Goal: Transaction & Acquisition: Purchase product/service

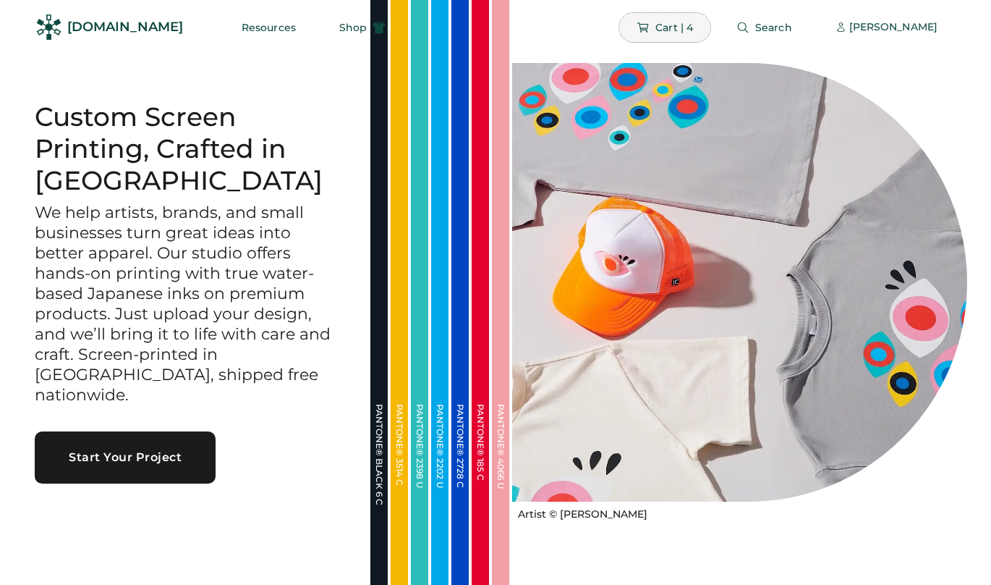
click at [650, 27] on icon at bounding box center [643, 27] width 13 height 13
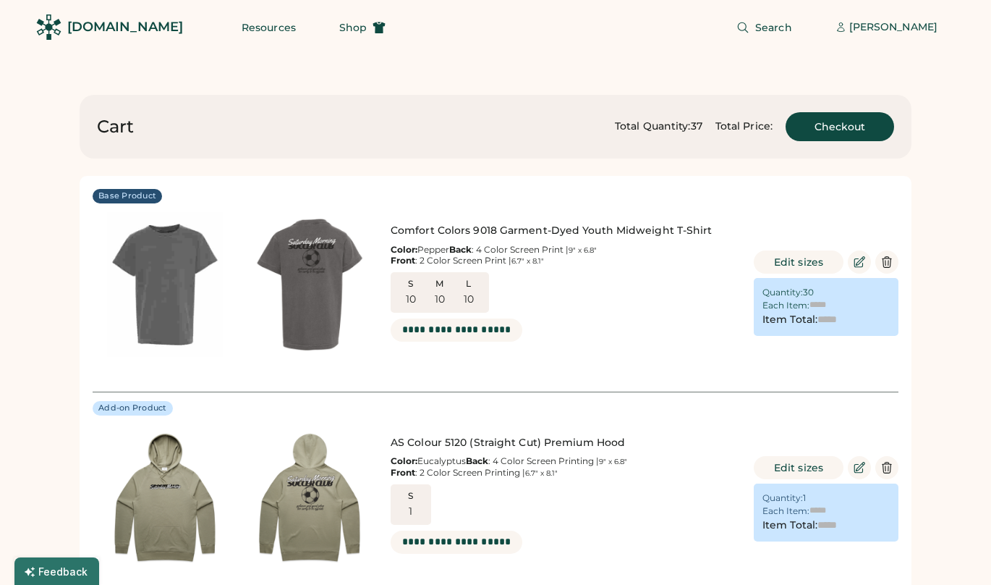
type input "******"
type input "*******"
type input "******"
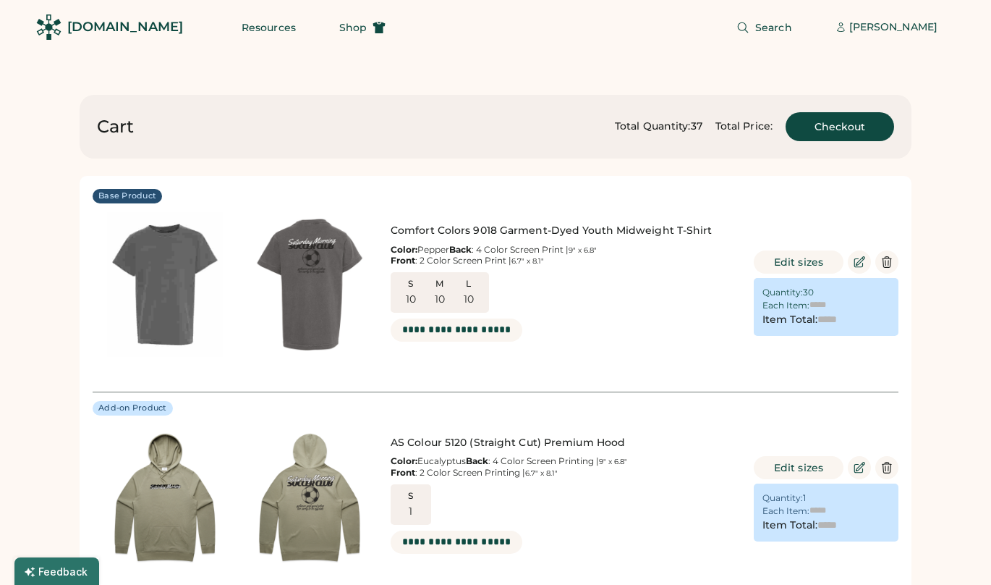
type input "*******"
type input "******"
type input "*******"
click at [875, 24] on div "[PERSON_NAME]" at bounding box center [893, 27] width 88 height 14
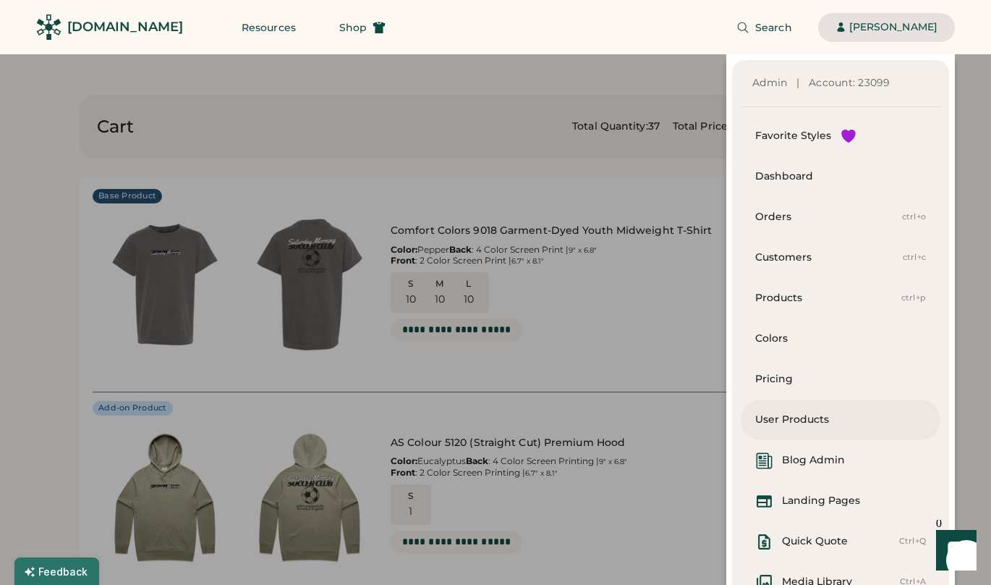
click at [805, 427] on div "User Products" at bounding box center [840, 419] width 171 height 41
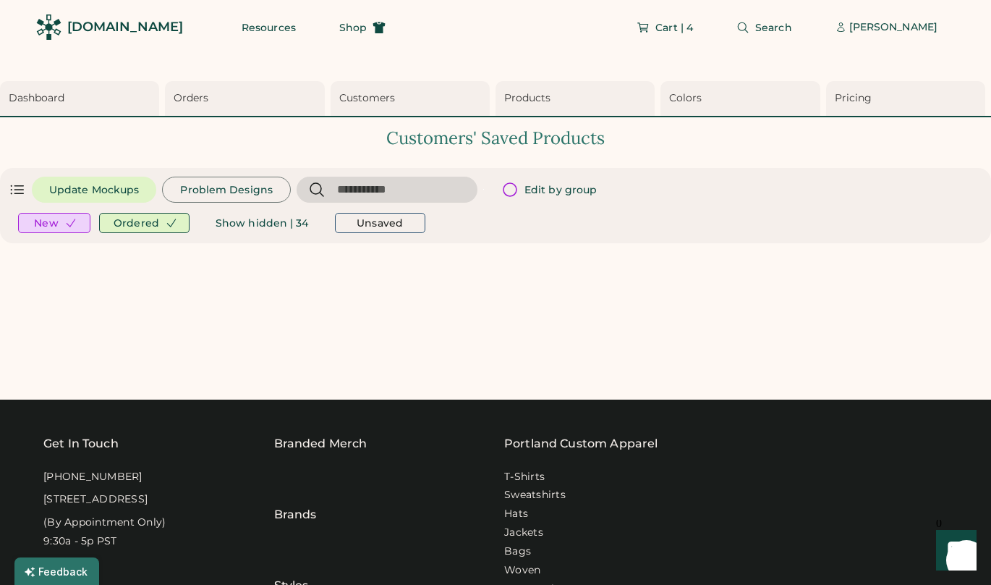
type input "*********"
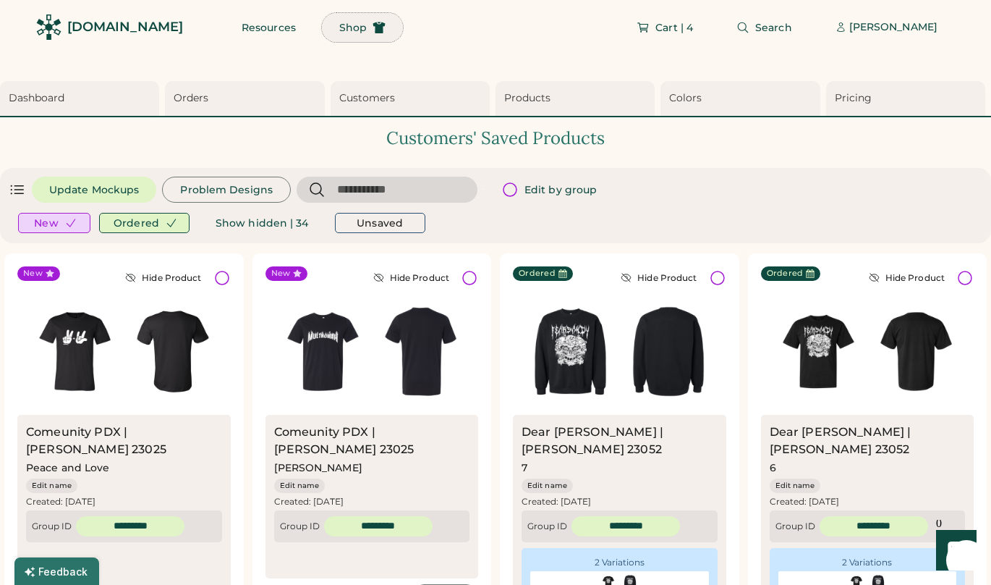
click at [339, 25] on span "Shop" at bounding box center [352, 27] width 27 height 10
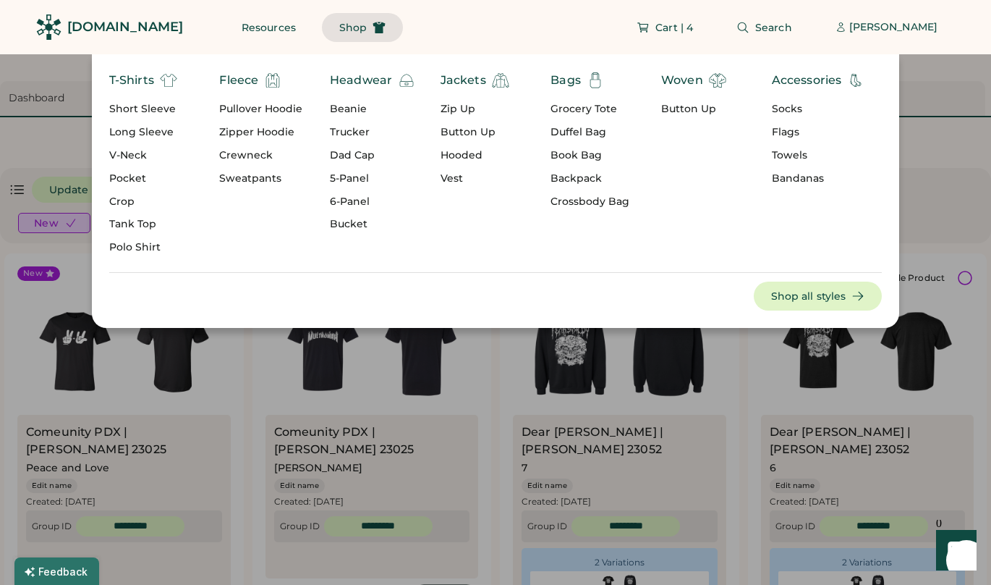
click at [264, 103] on div "Pullover Hoodie" at bounding box center [260, 109] width 83 height 14
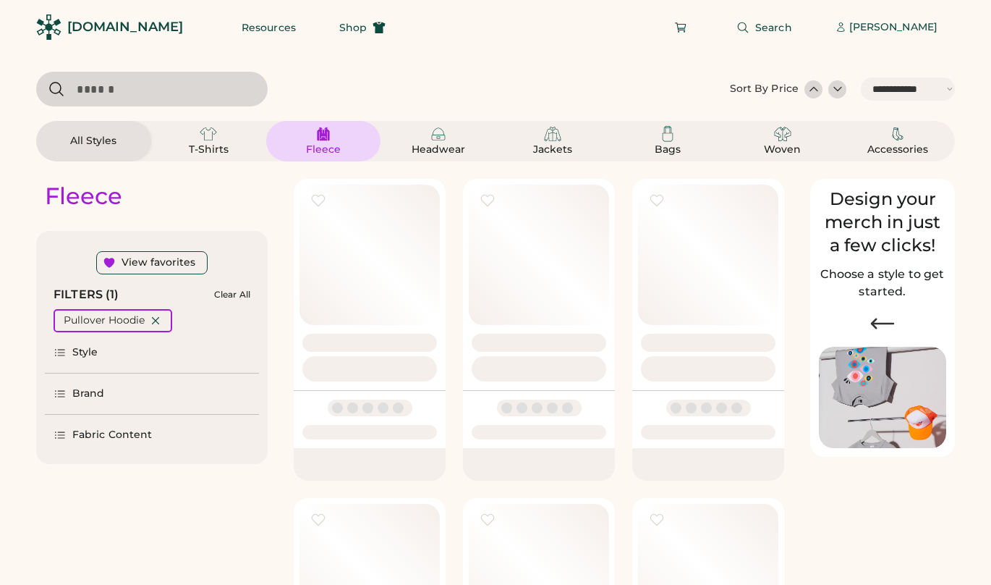
select select "*****"
select select "*"
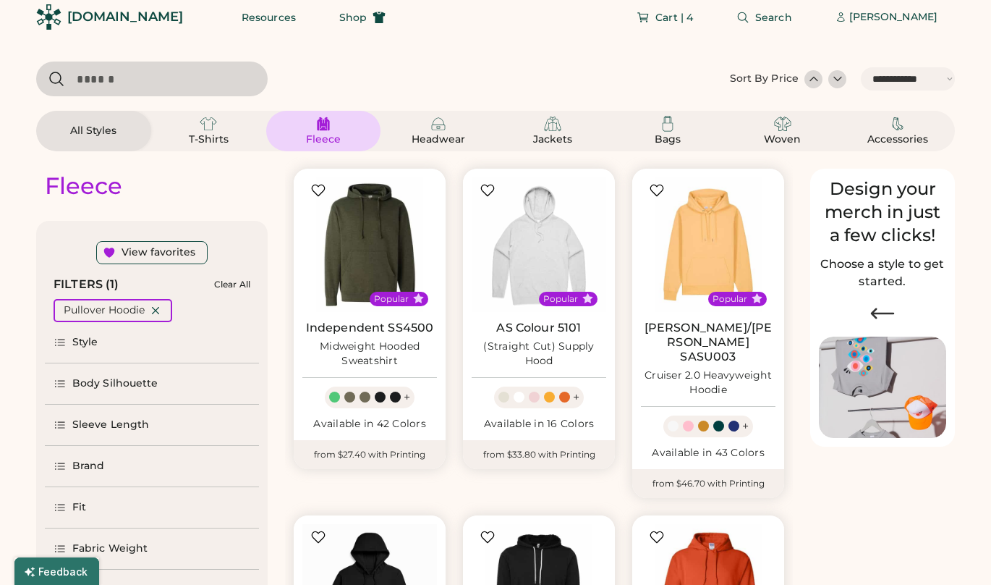
select select "*****"
select select "*"
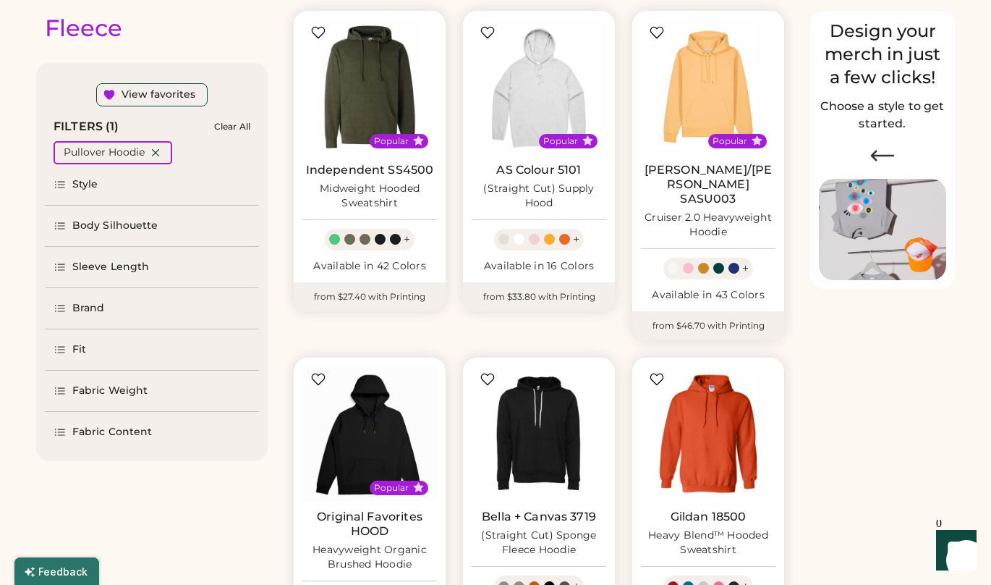
scroll to position [189, 0]
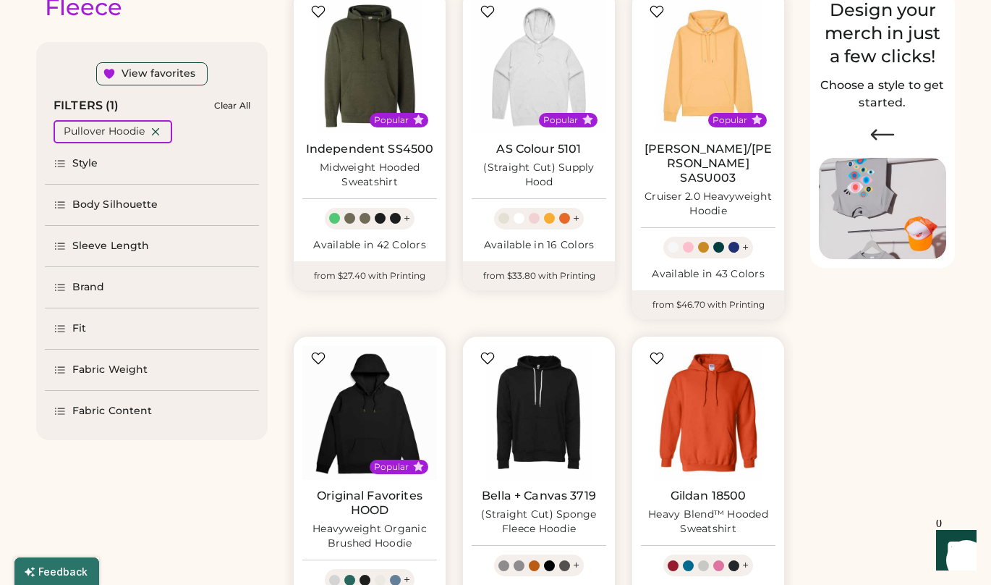
click at [93, 286] on div "Brand" at bounding box center [88, 287] width 33 height 14
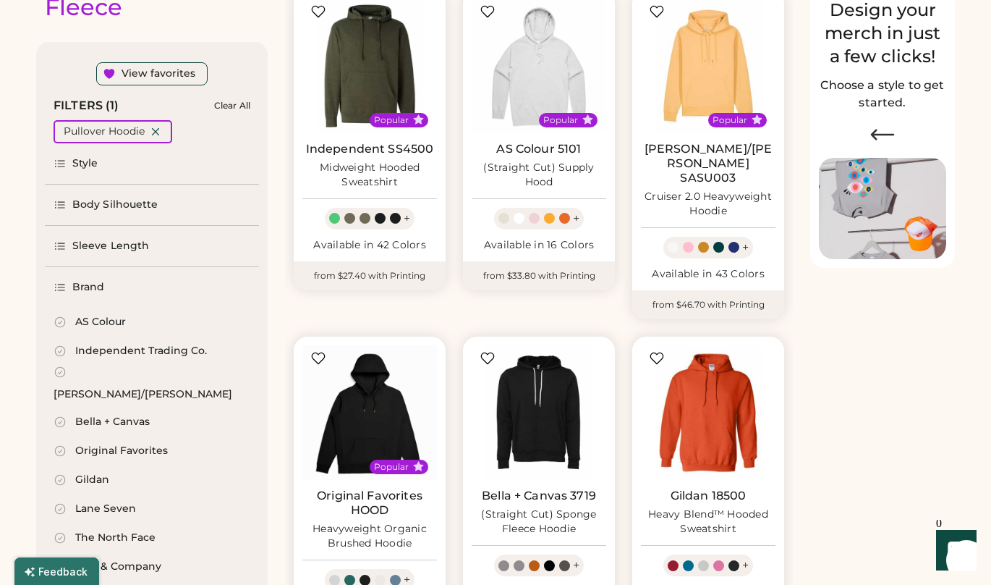
click at [90, 315] on div "AS Colour" at bounding box center [100, 322] width 51 height 14
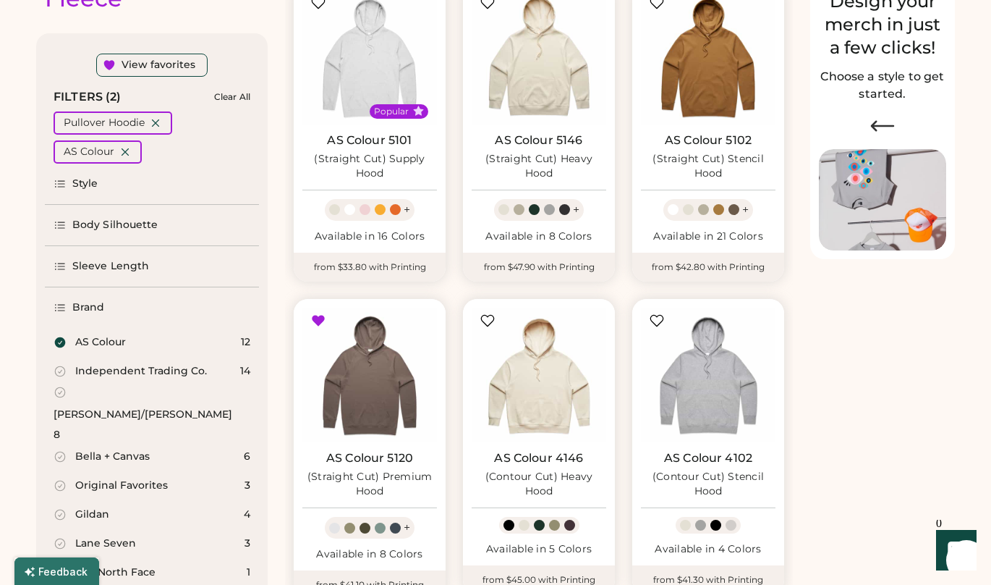
scroll to position [203, 0]
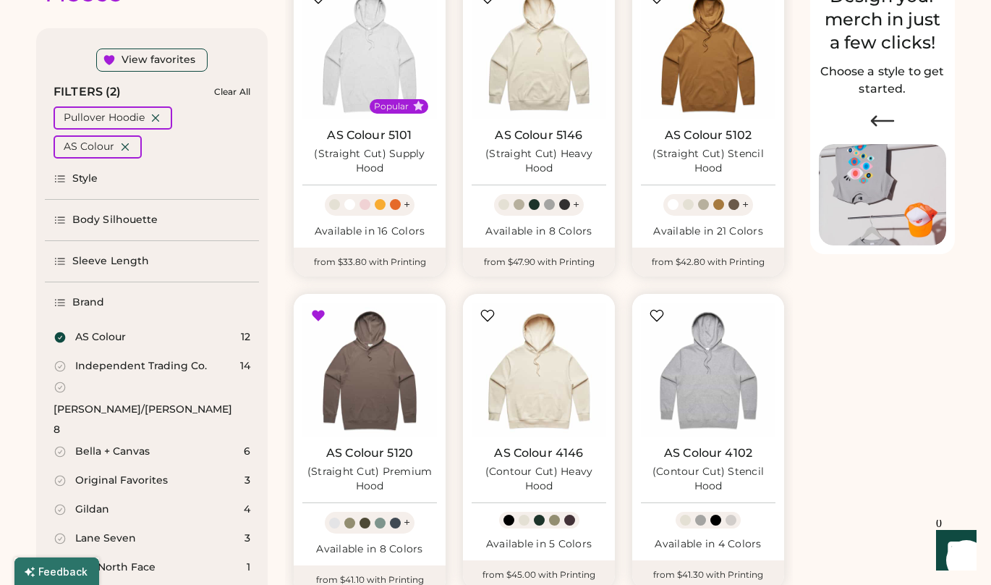
click at [130, 402] on div "[PERSON_NAME]/[PERSON_NAME]" at bounding box center [143, 409] width 179 height 14
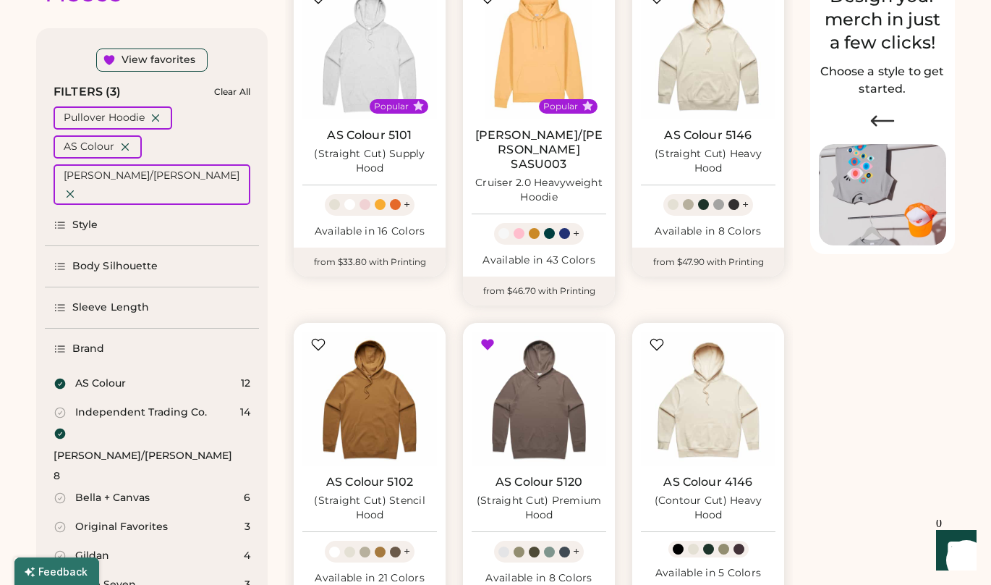
click at [103, 205] on div "Style" at bounding box center [152, 225] width 214 height 41
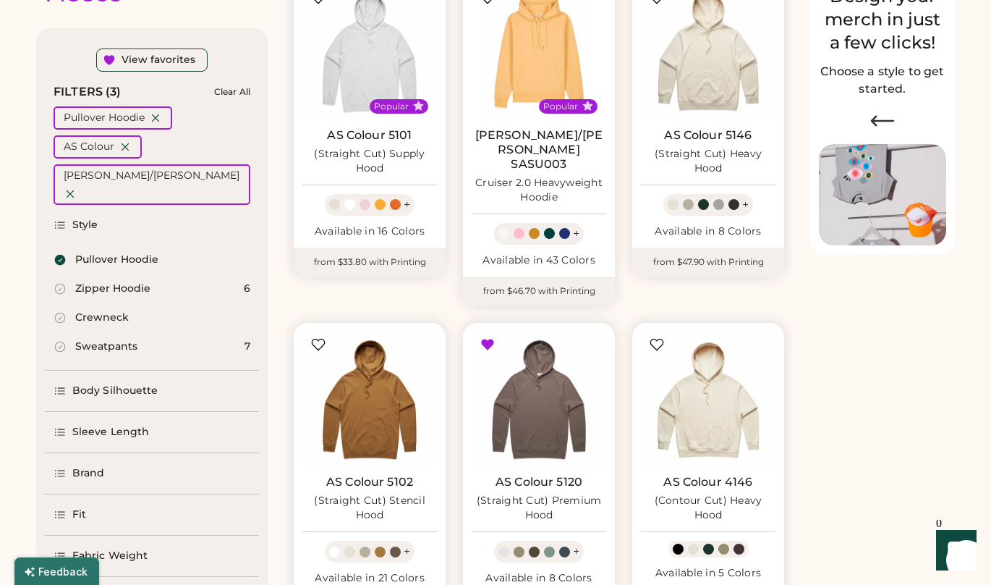
click at [103, 205] on div "Style" at bounding box center [152, 225] width 214 height 41
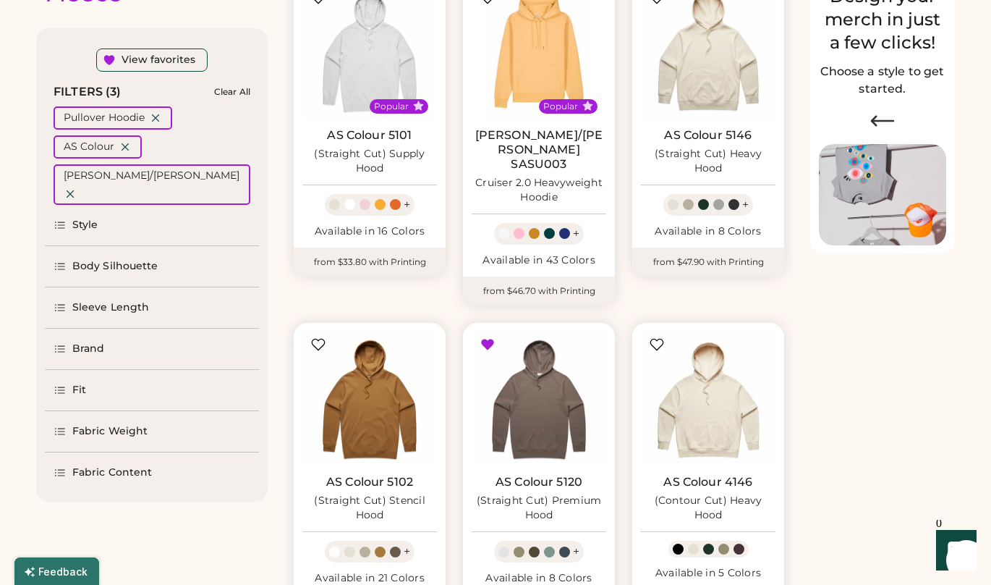
click at [137, 259] on div "Body Silhouette" at bounding box center [115, 266] width 86 height 14
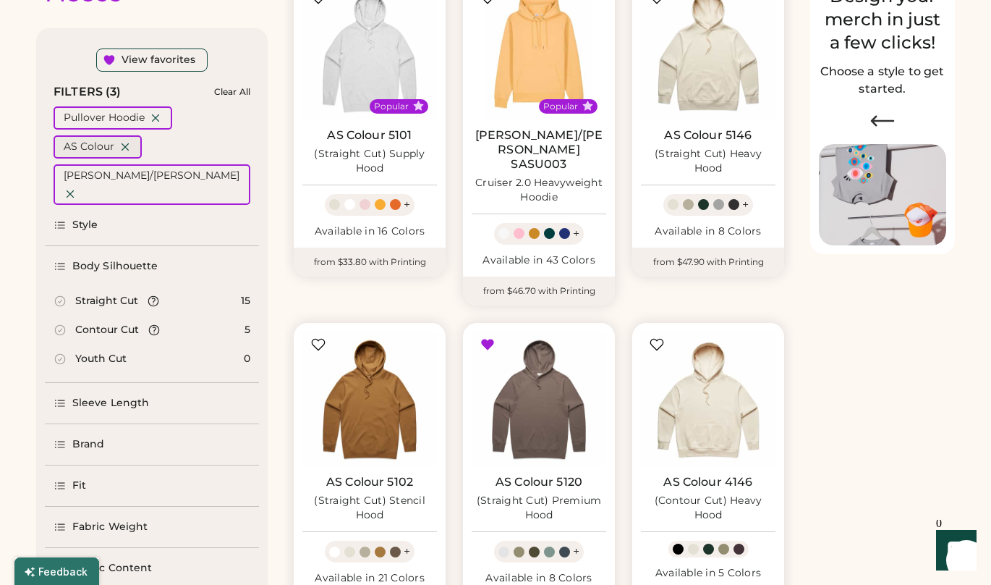
click at [126, 143] on icon at bounding box center [125, 146] width 13 height 13
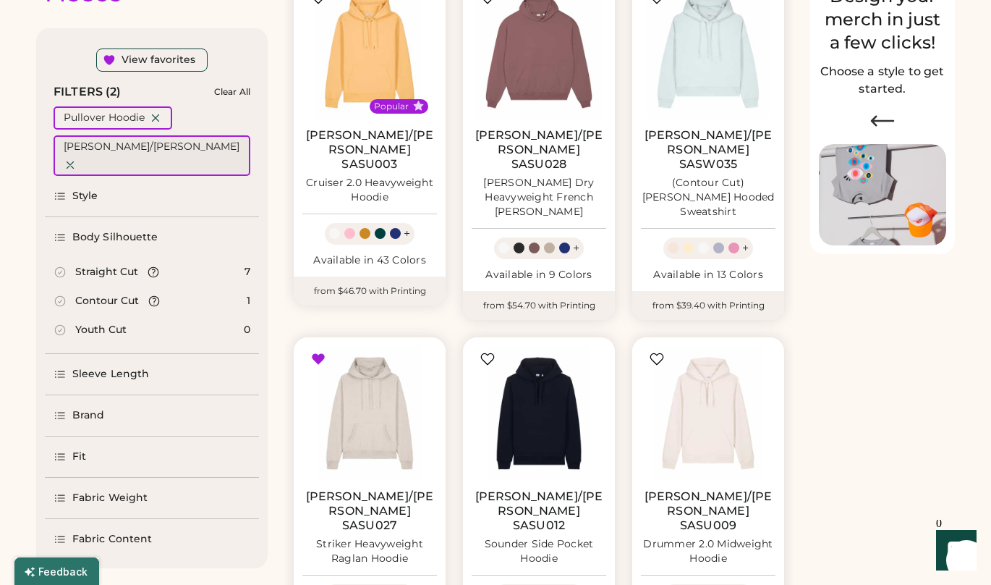
click at [74, 161] on icon at bounding box center [70, 164] width 7 height 7
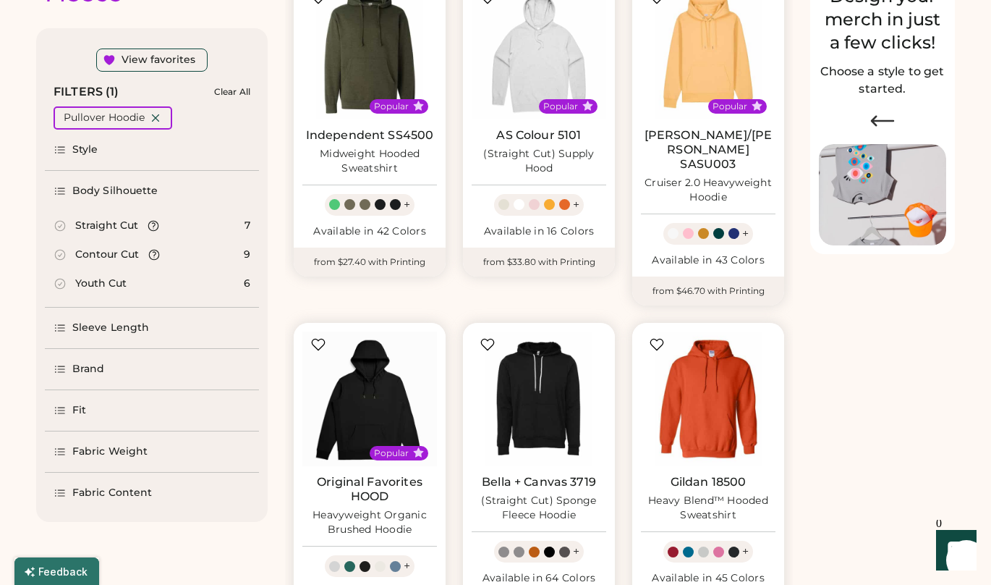
click at [115, 289] on div "Youth Cut" at bounding box center [100, 283] width 51 height 14
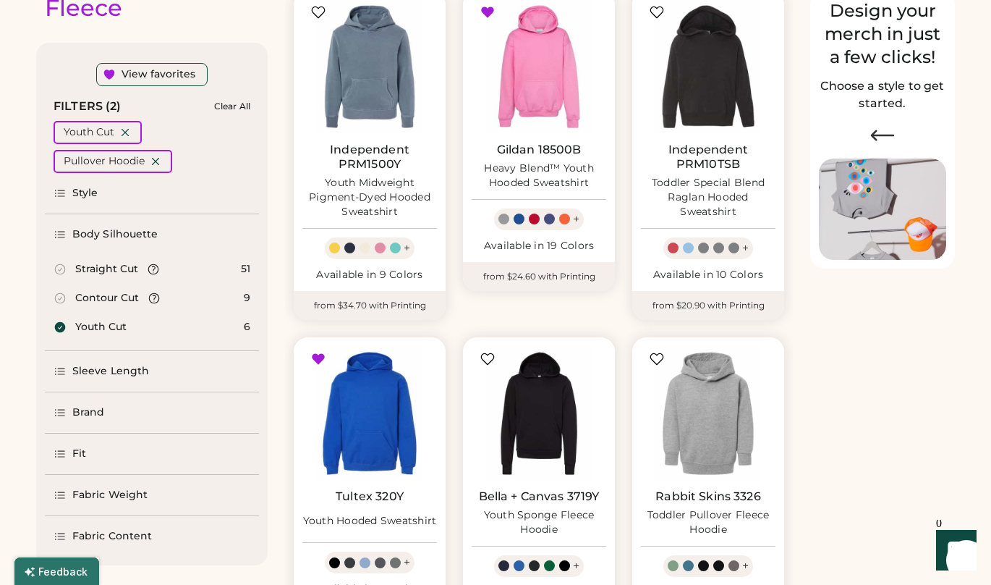
scroll to position [177, 0]
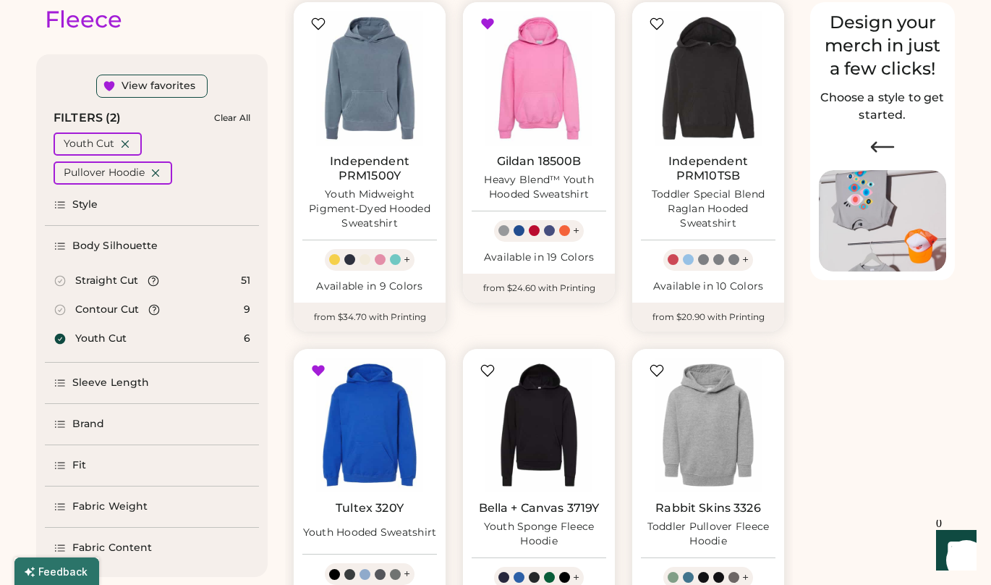
click at [101, 286] on div "Straight Cut" at bounding box center [106, 280] width 63 height 14
select select "*"
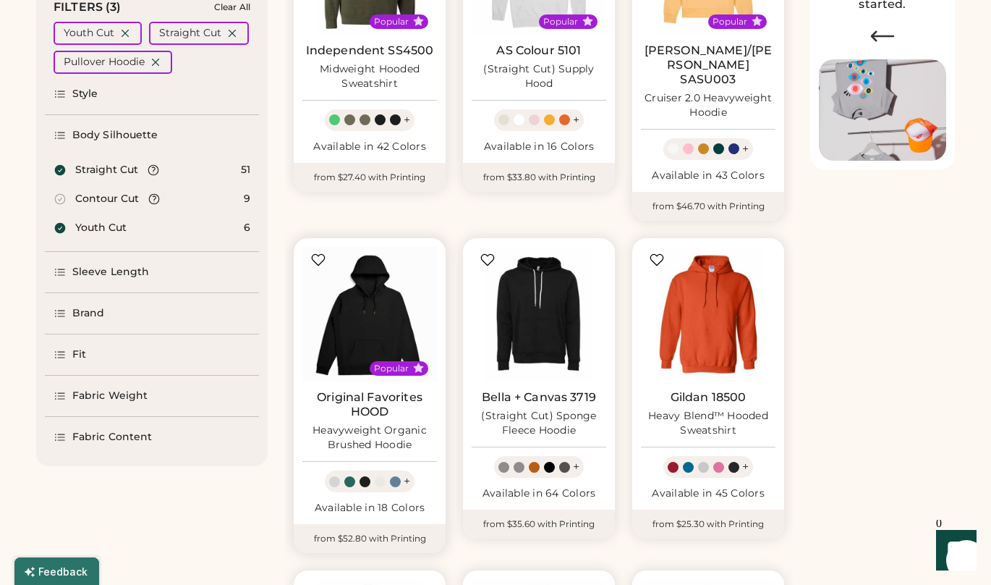
scroll to position [221, 0]
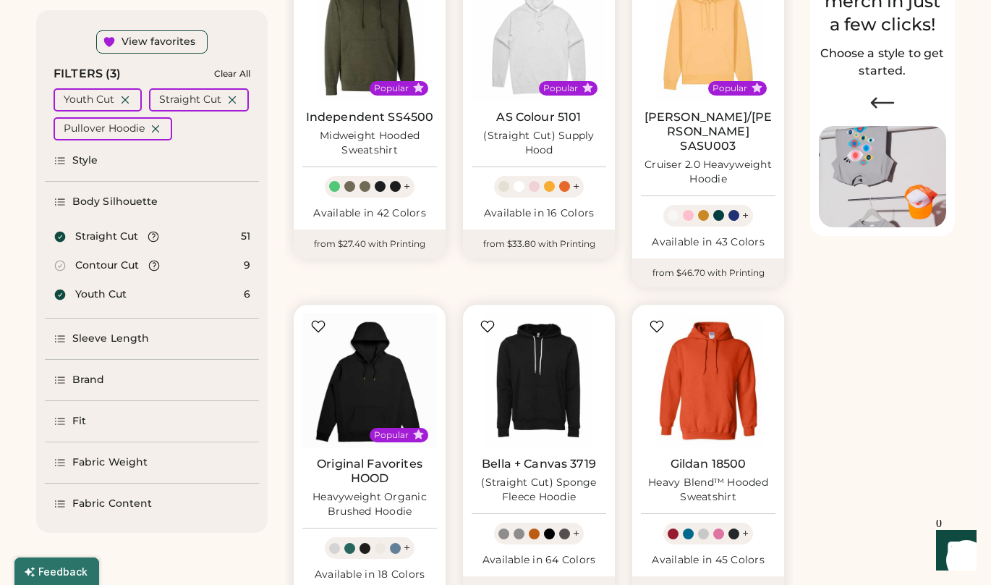
click at [100, 373] on div "Brand" at bounding box center [88, 380] width 33 height 14
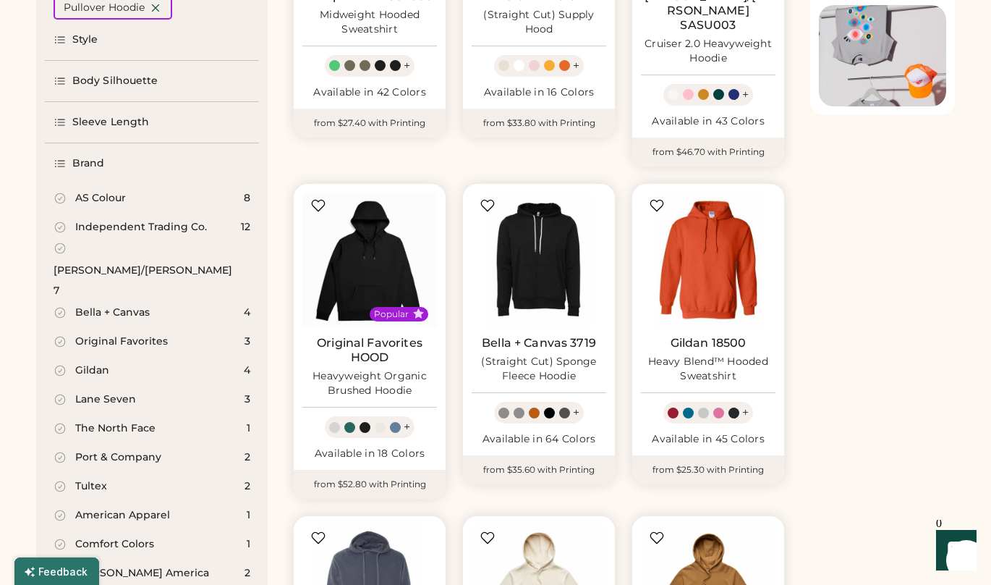
scroll to position [320, 0]
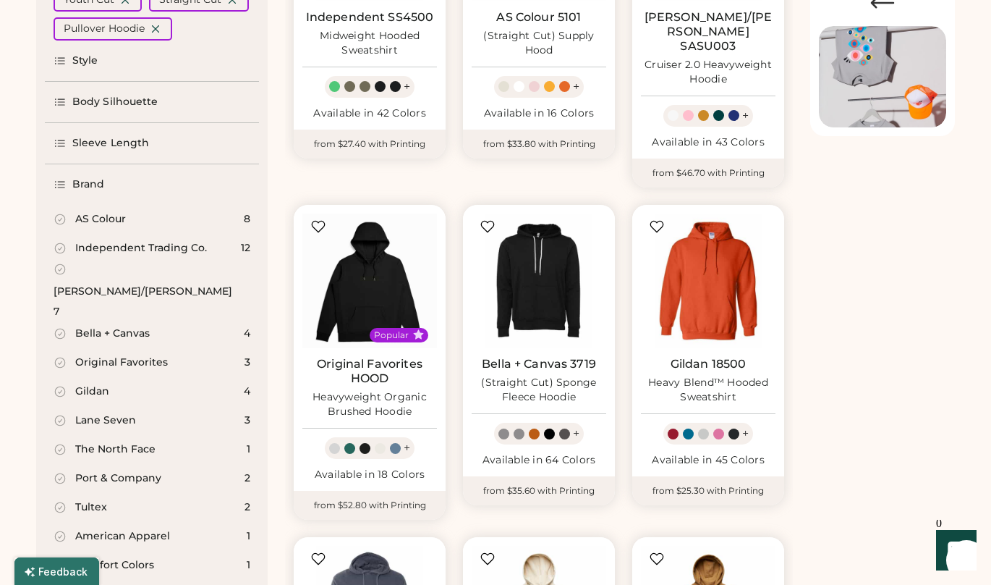
click at [143, 248] on div "Independent Trading Co." at bounding box center [141, 248] width 132 height 14
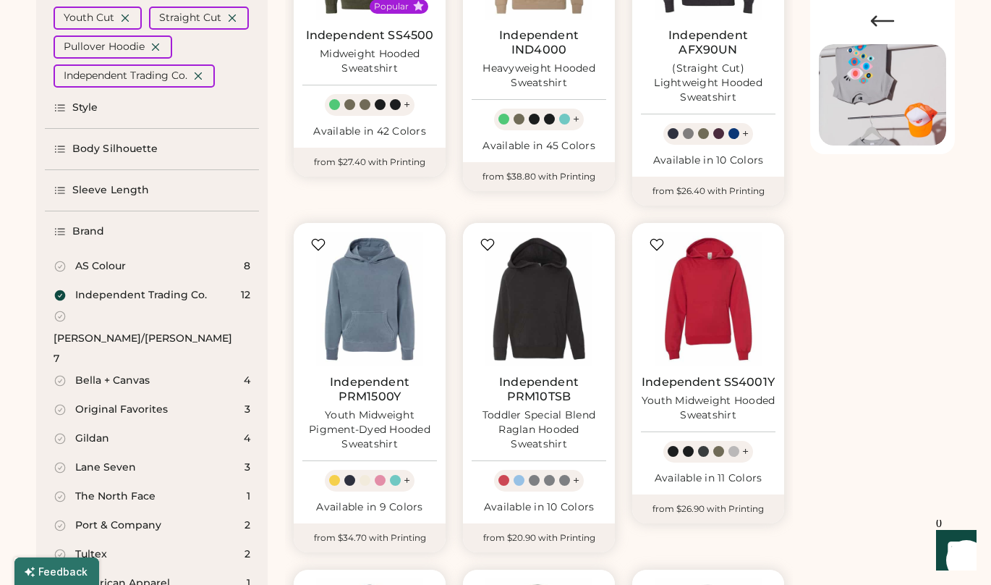
scroll to position [304, 0]
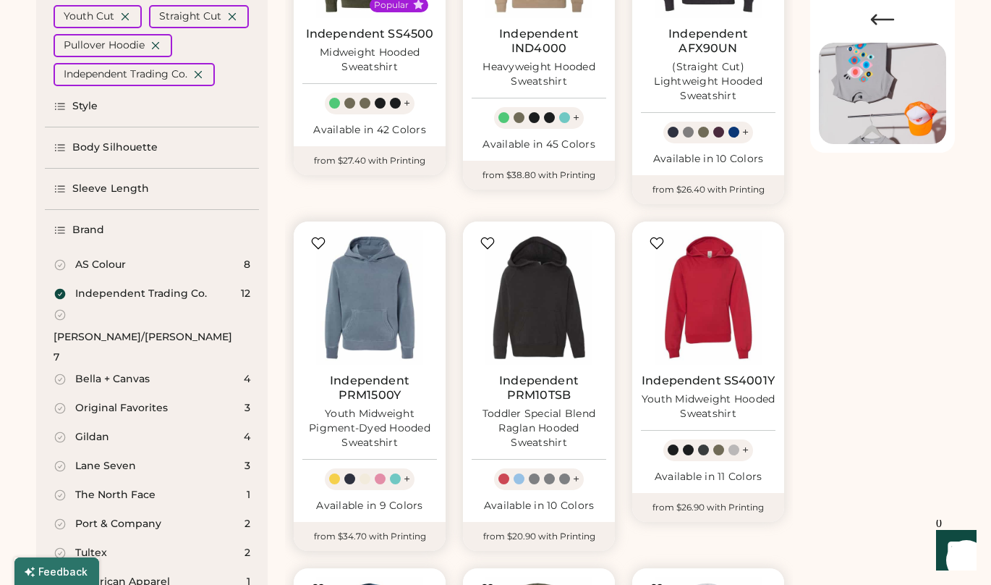
click at [370, 422] on div "Youth Midweight Pigment-Dyed Hooded Sweatshirt" at bounding box center [369, 428] width 135 height 43
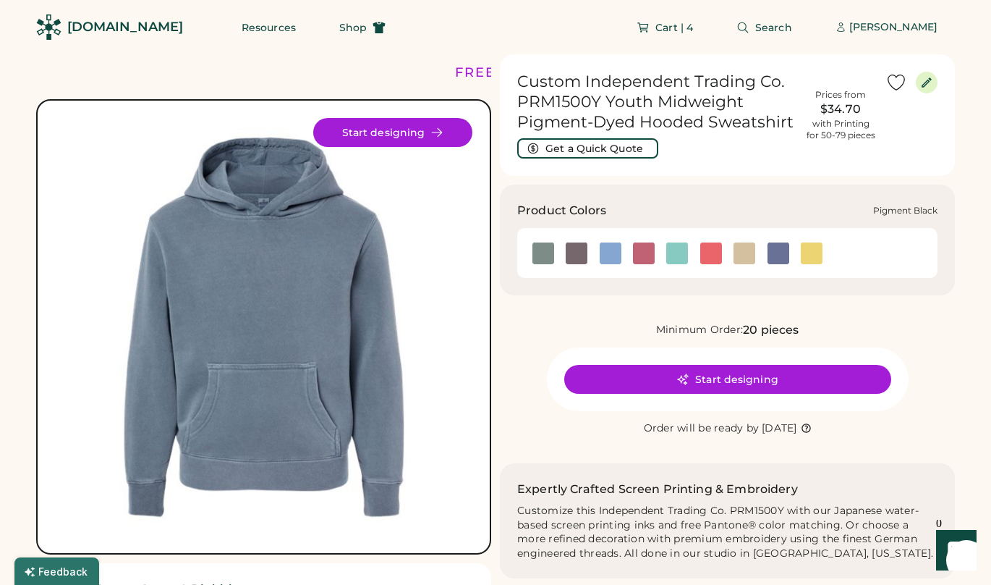
click at [570, 250] on img at bounding box center [577, 253] width 22 height 22
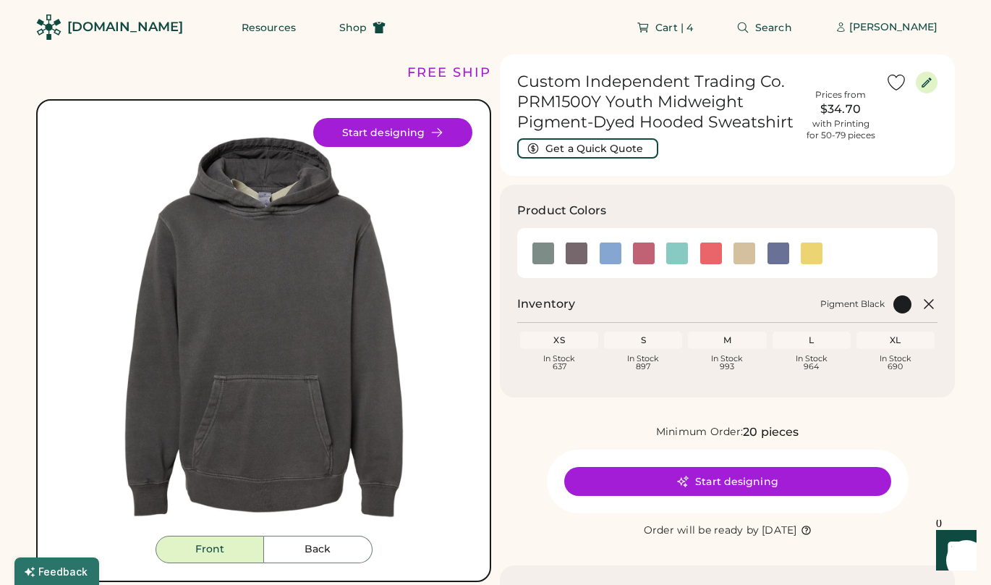
click at [566, 341] on div "XS" at bounding box center [559, 340] width 72 height 12
click at [561, 365] on div "In Stock 637" at bounding box center [559, 362] width 72 height 16
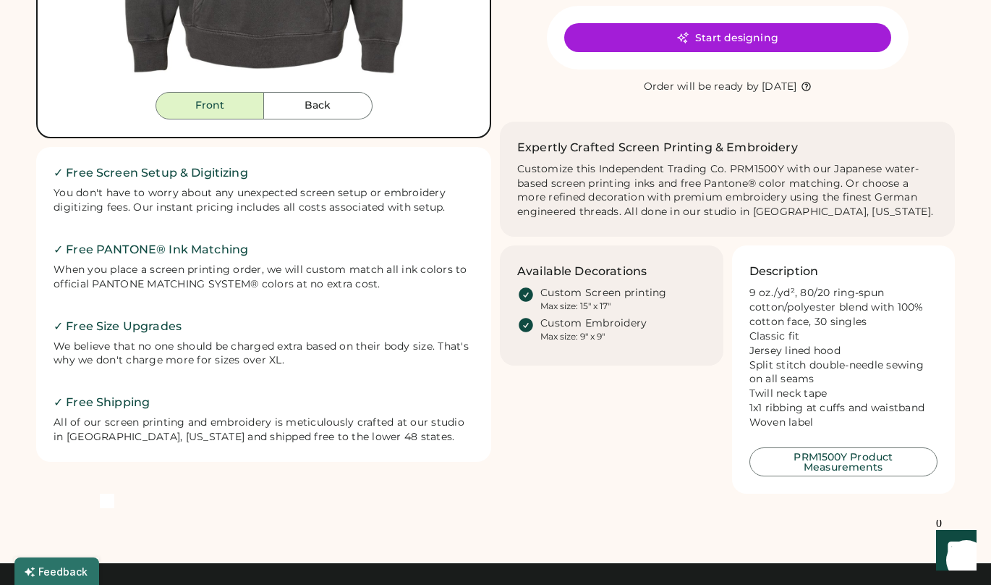
scroll to position [474, 0]
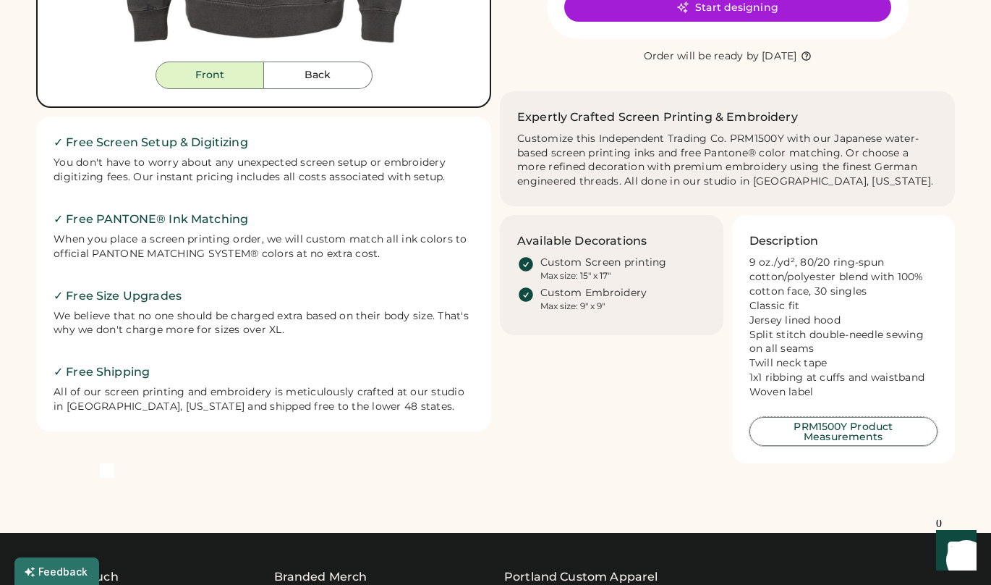
click at [841, 446] on button "PRM1500Y Product Measurements" at bounding box center [844, 431] width 189 height 29
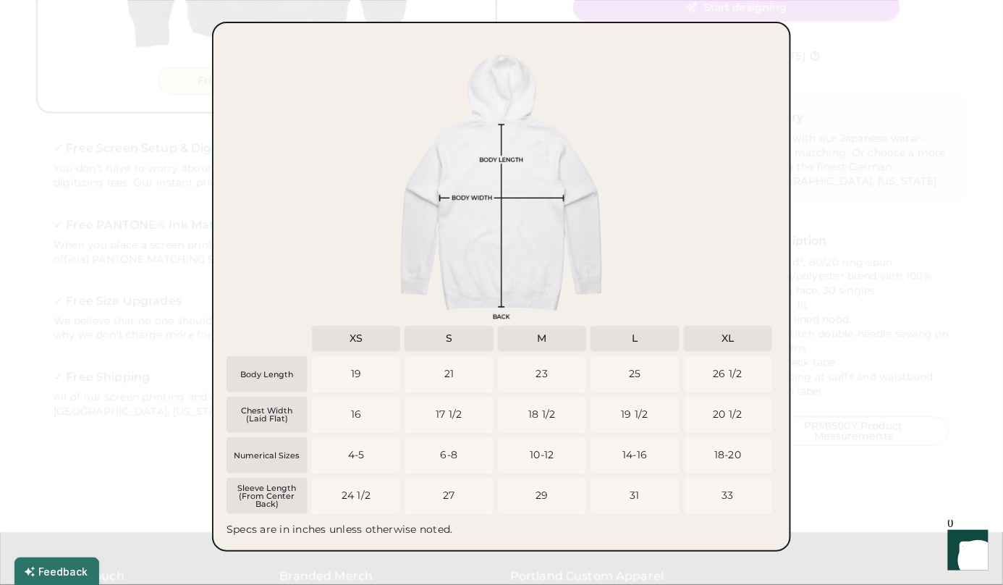
click at [982, 200] on div at bounding box center [501, 292] width 1003 height 585
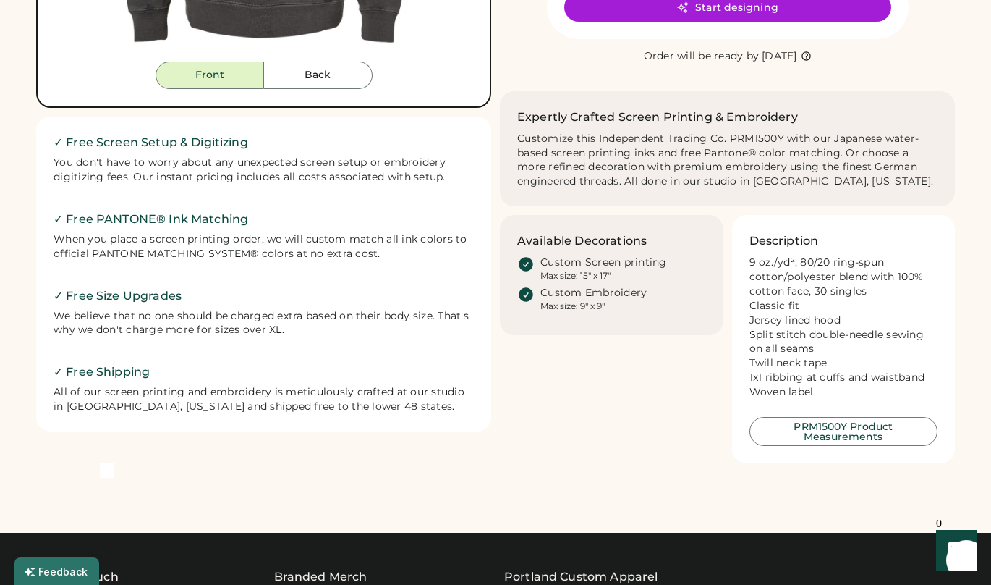
scroll to position [0, 0]
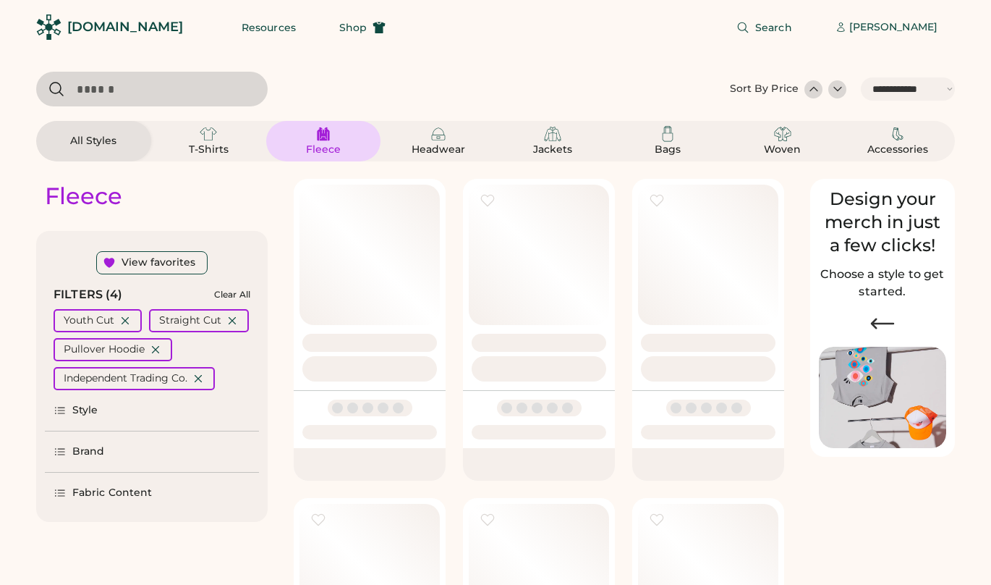
select select "*****"
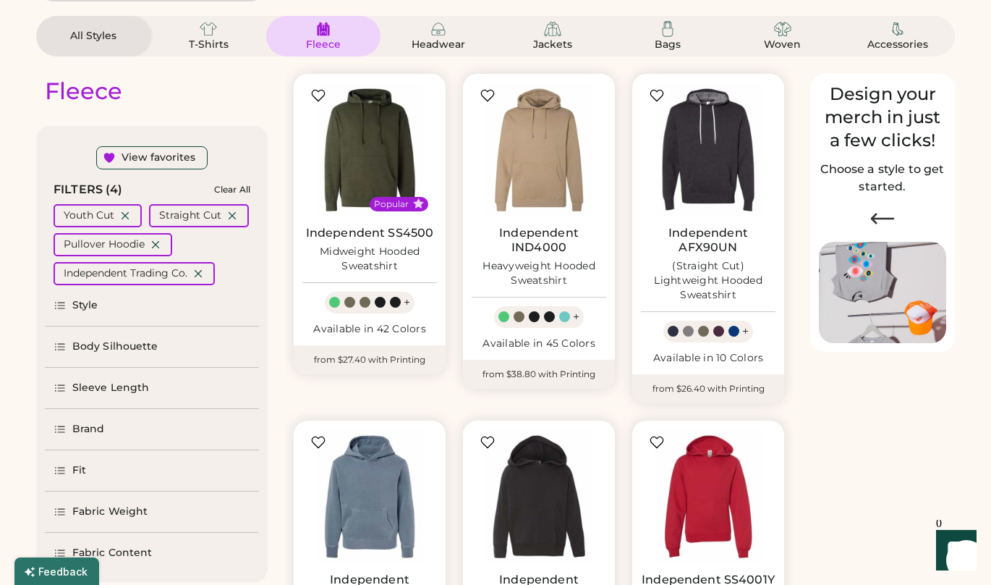
scroll to position [143, 0]
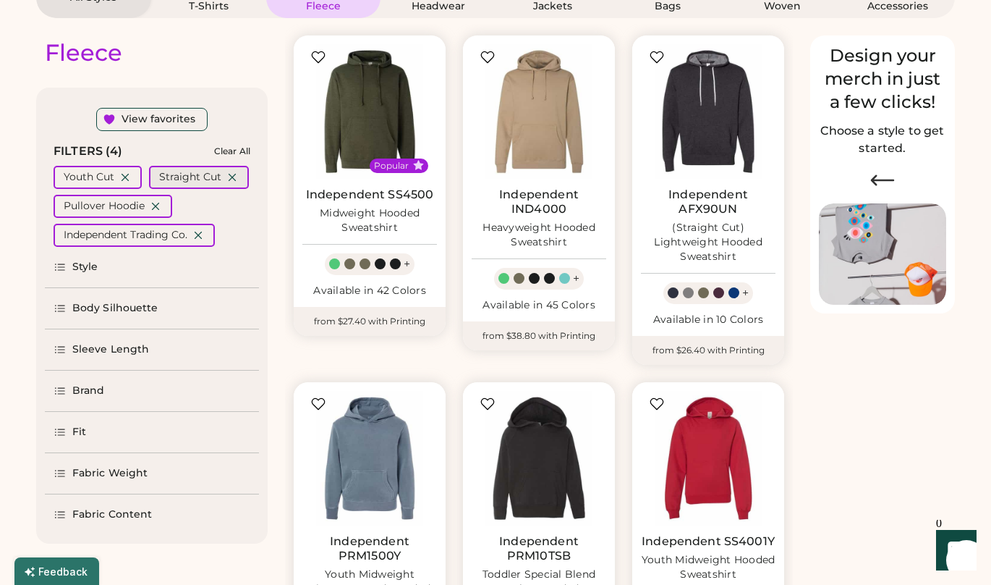
click at [234, 177] on icon at bounding box center [232, 177] width 13 height 13
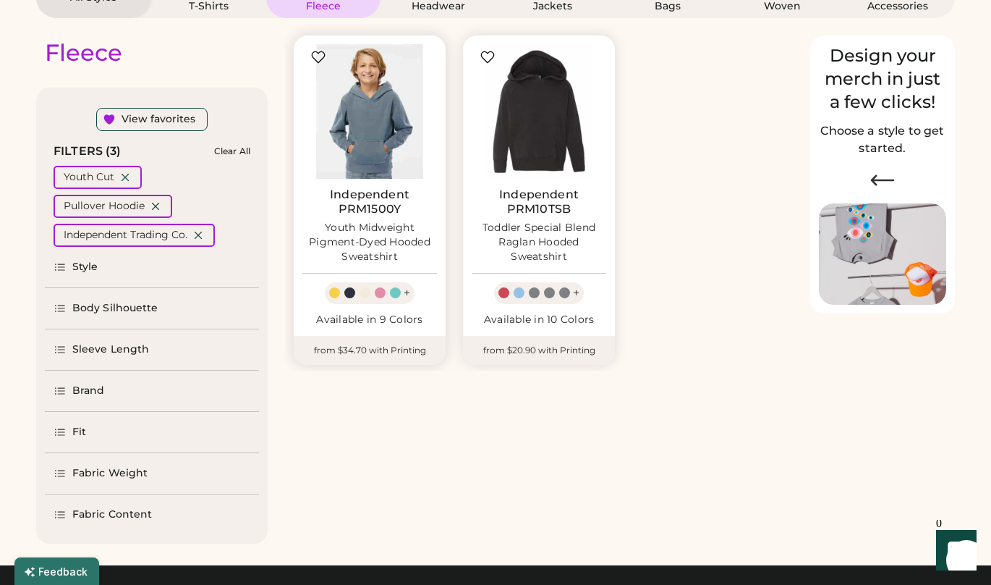
click at [354, 137] on img at bounding box center [369, 111] width 135 height 135
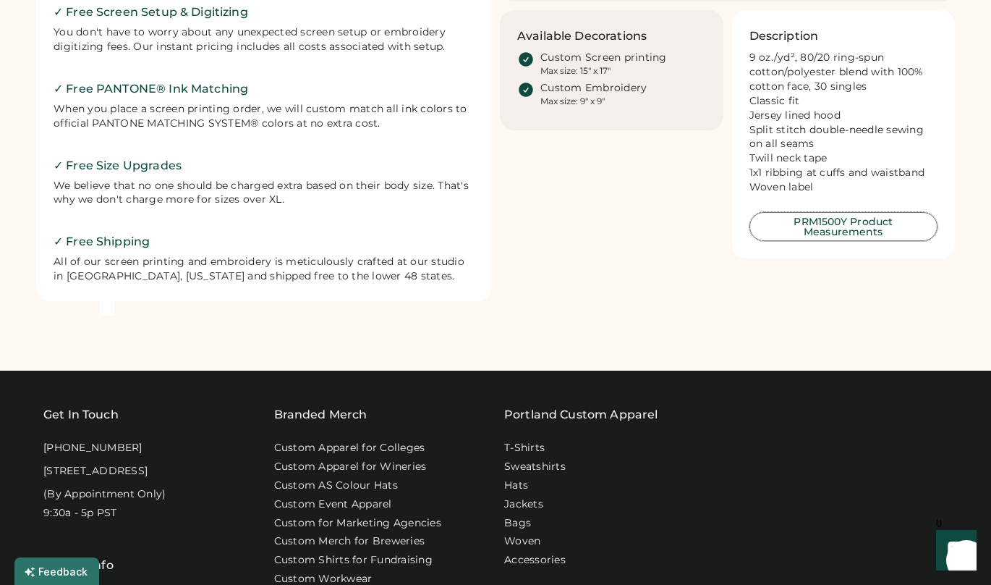
click at [877, 228] on button "PRM1500Y Product Measurements" at bounding box center [844, 226] width 189 height 29
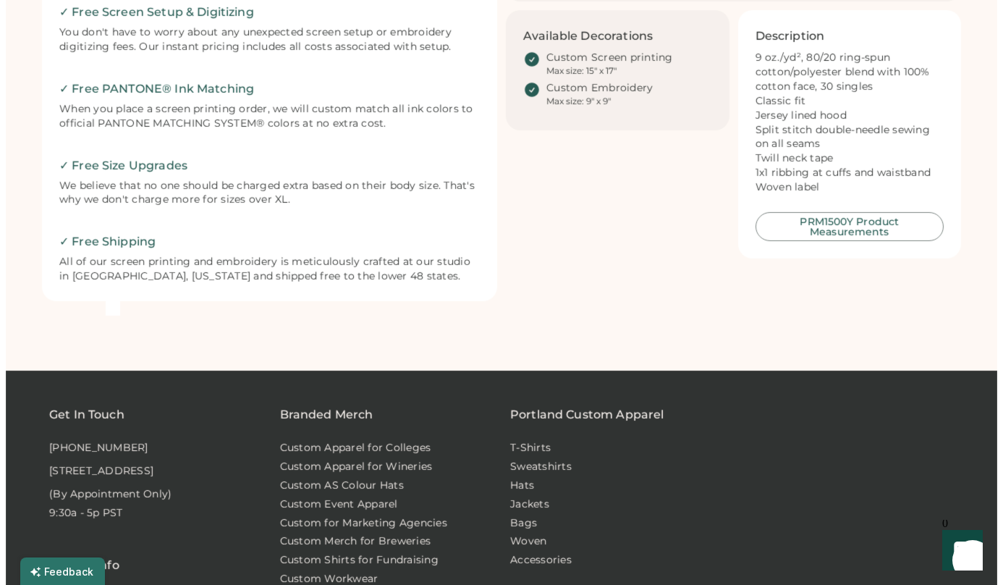
scroll to position [582, 0]
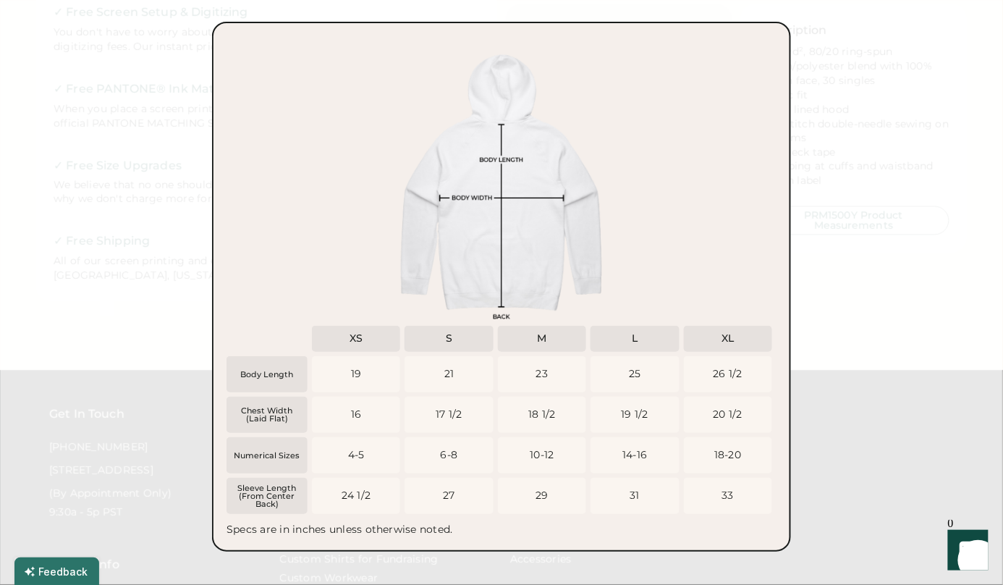
click at [970, 138] on div at bounding box center [501, 292] width 1003 height 585
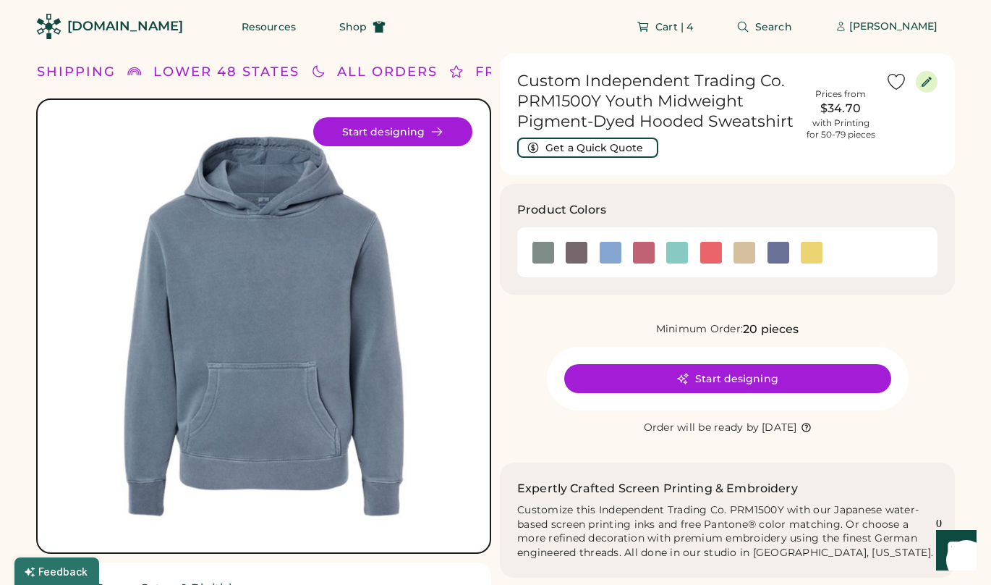
scroll to position [0, 0]
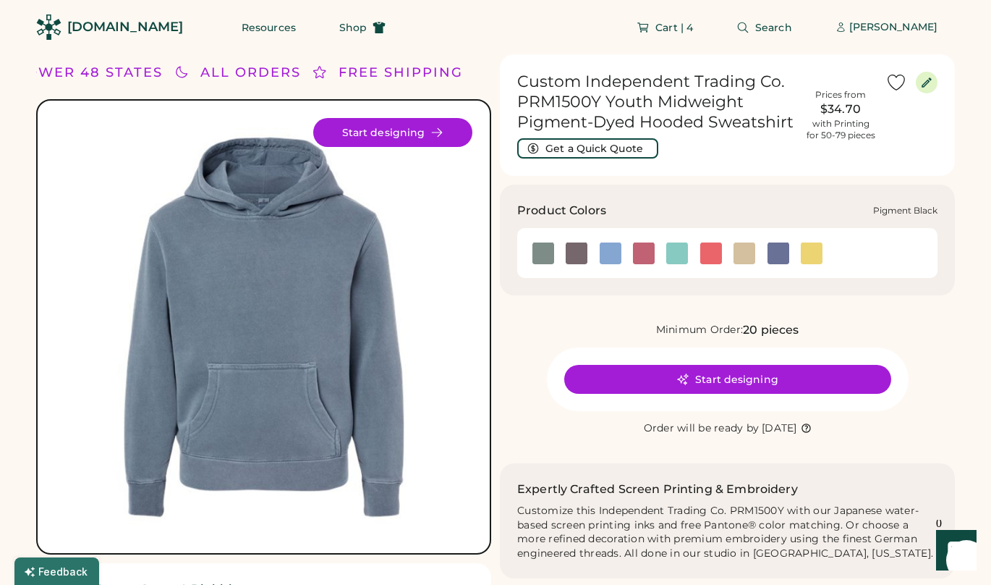
click at [575, 254] on img at bounding box center [577, 253] width 22 height 22
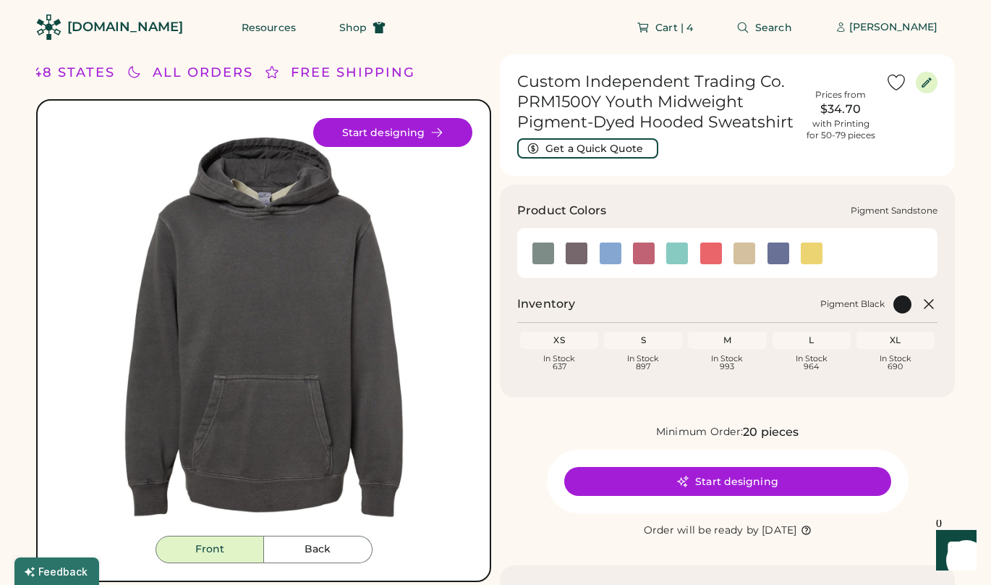
click at [752, 253] on img at bounding box center [745, 253] width 22 height 22
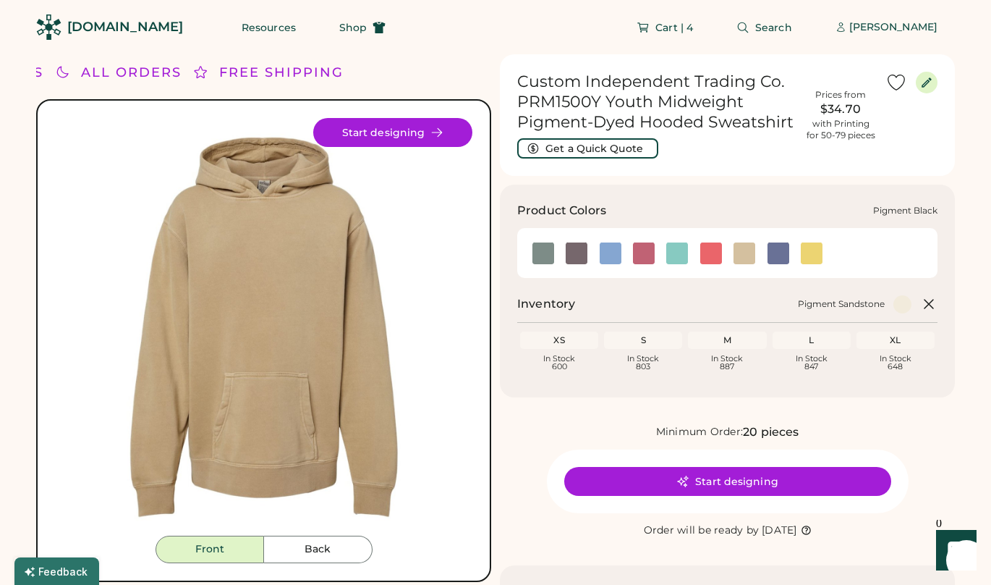
click at [570, 253] on img at bounding box center [577, 253] width 22 height 22
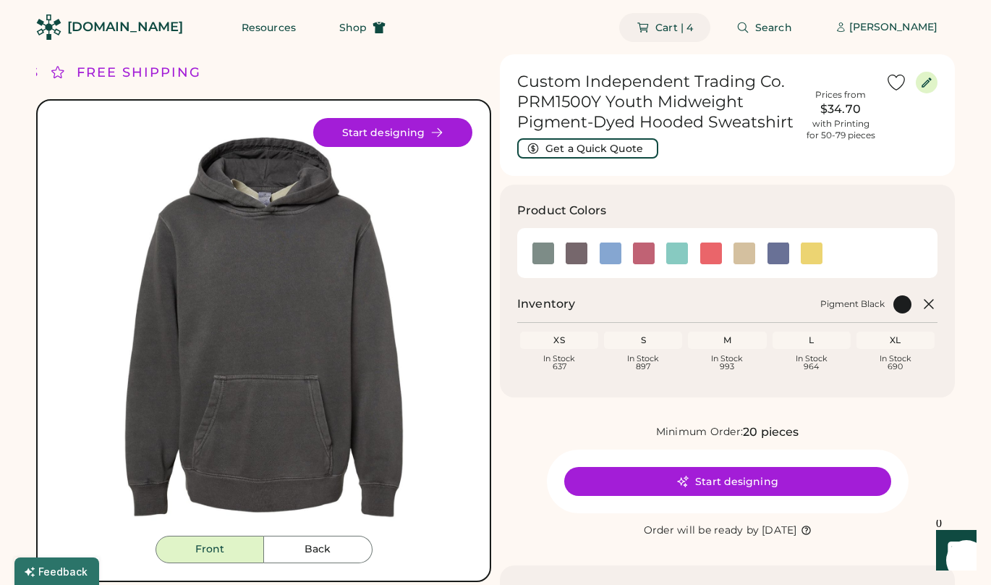
click at [691, 24] on span "Cart | 4" at bounding box center [674, 27] width 38 height 10
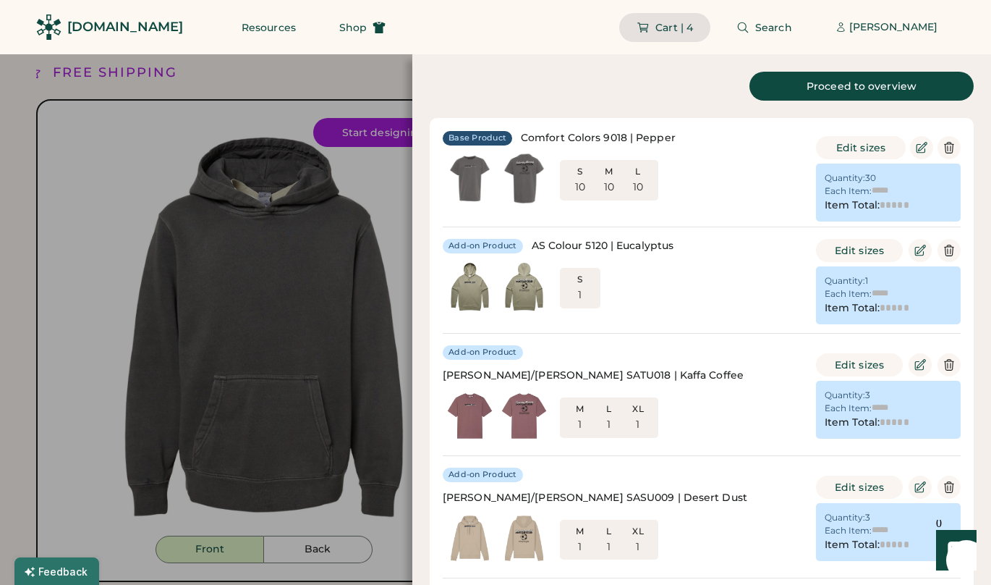
type input "******"
type input "*******"
type input "******"
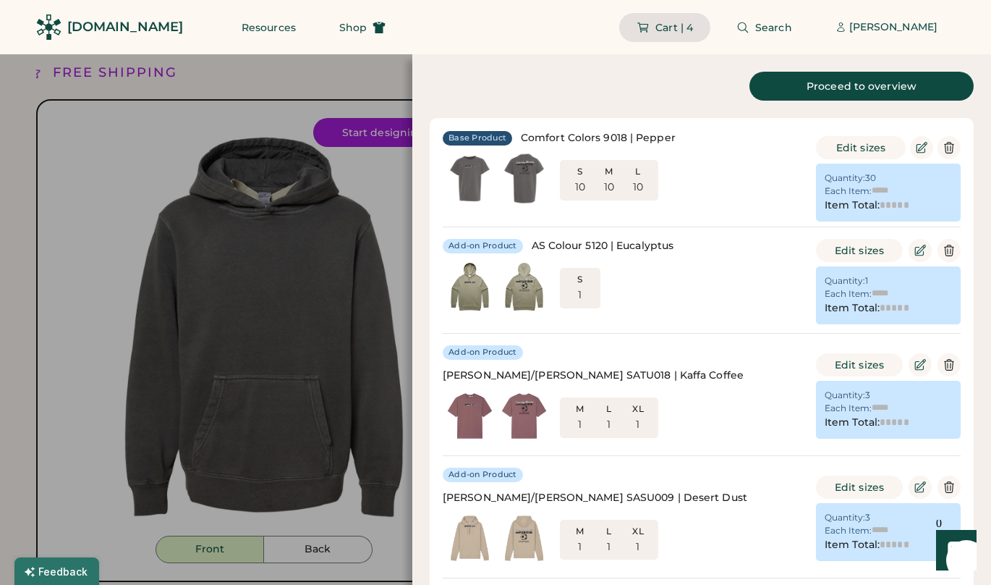
type input "*******"
type input "******"
type input "*******"
click at [955, 152] on icon at bounding box center [949, 147] width 13 height 13
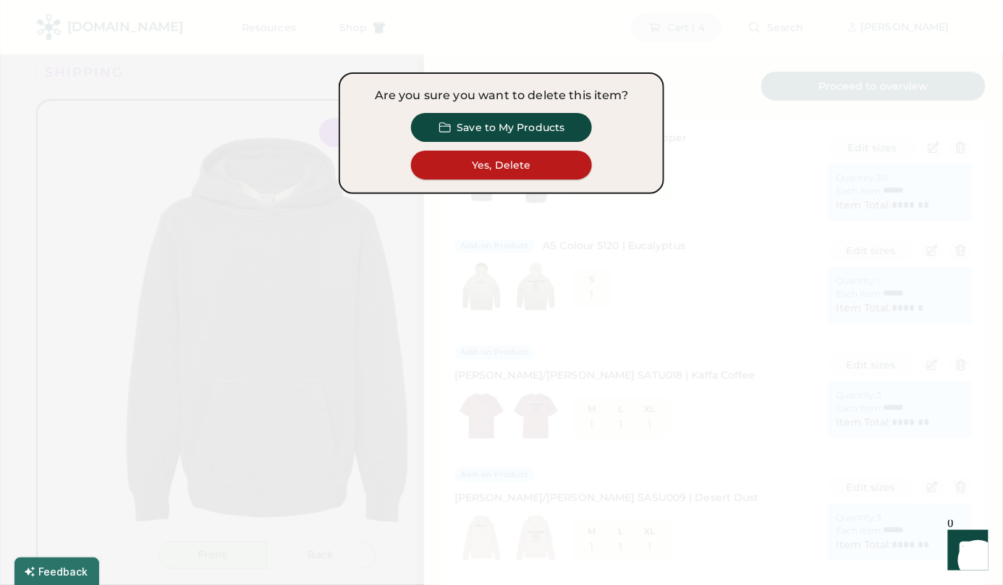
click at [555, 171] on button "Yes, Delete" at bounding box center [501, 164] width 181 height 29
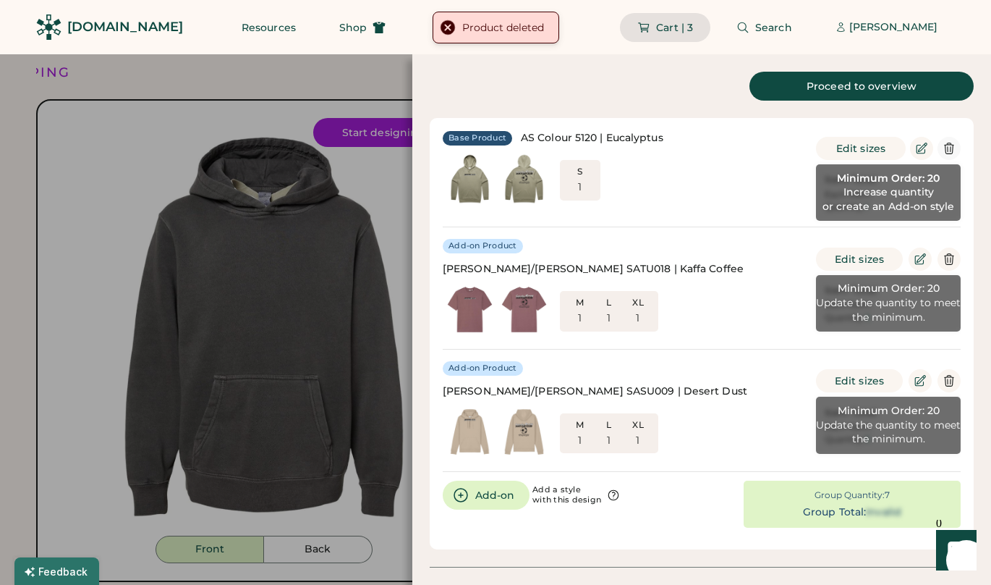
click at [948, 148] on icon at bounding box center [949, 148] width 13 height 13
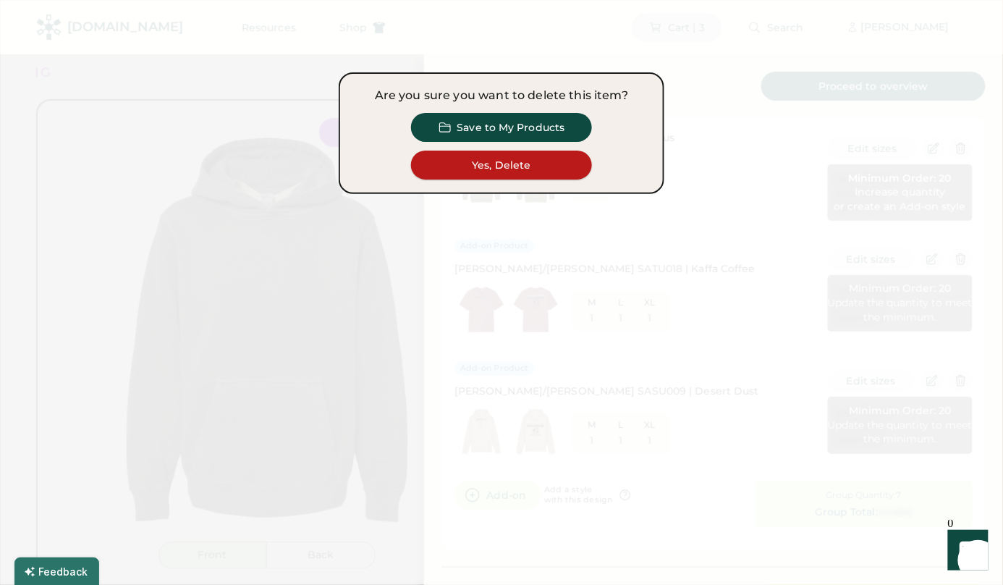
click at [538, 162] on button "Yes, Delete" at bounding box center [501, 164] width 181 height 29
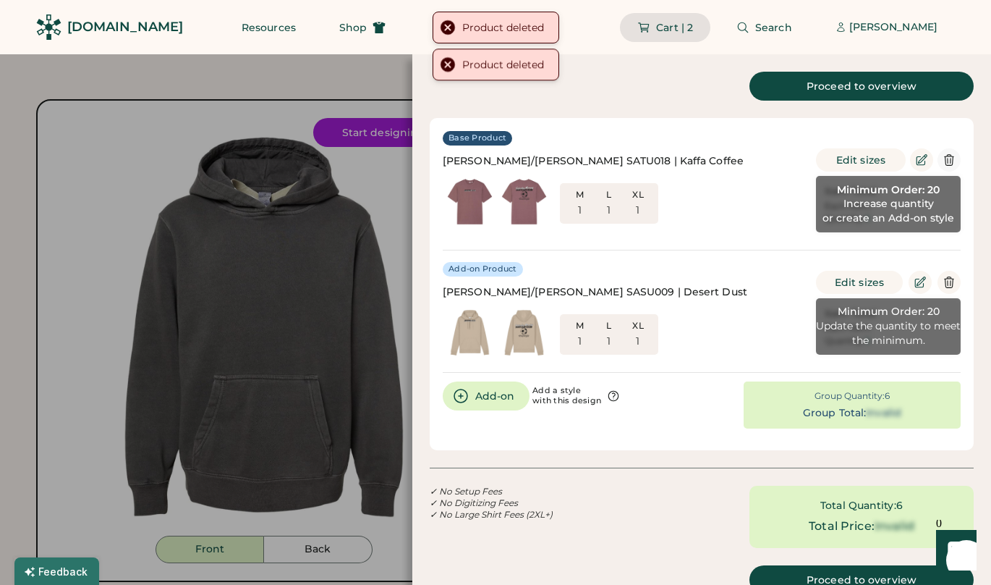
click at [949, 153] on icon at bounding box center [949, 159] width 13 height 13
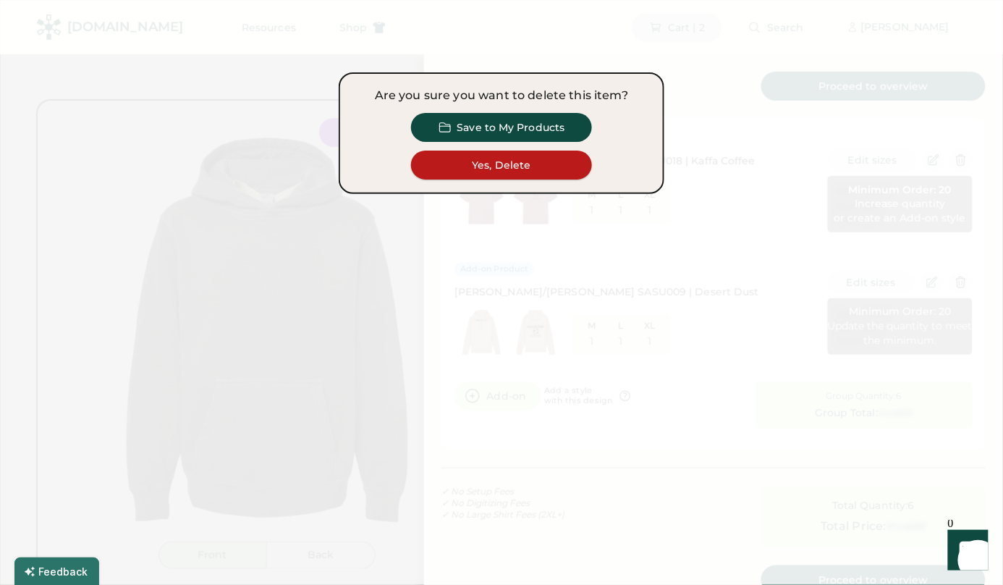
click at [529, 170] on button "Yes, Delete" at bounding box center [501, 164] width 181 height 29
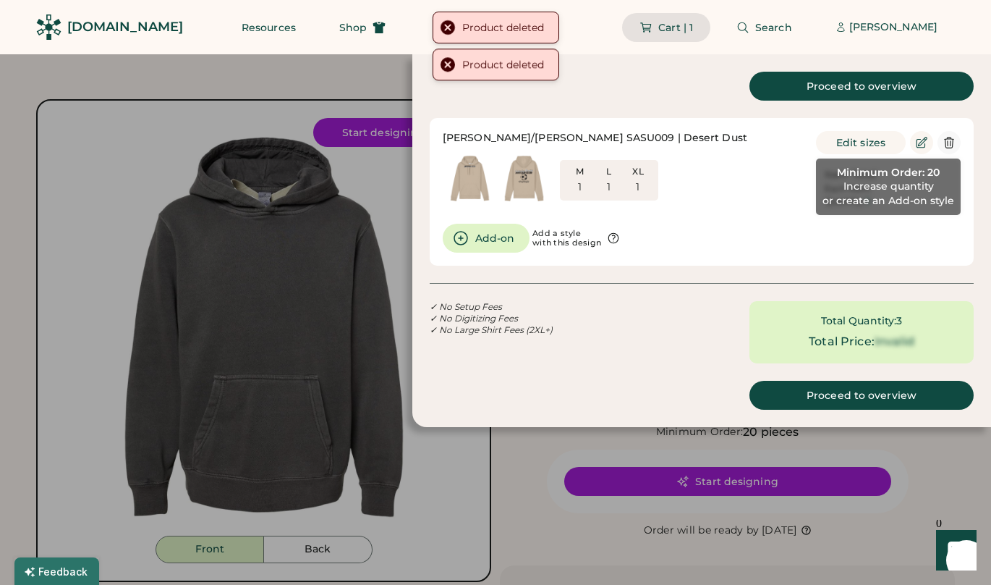
click at [946, 143] on icon at bounding box center [949, 142] width 13 height 13
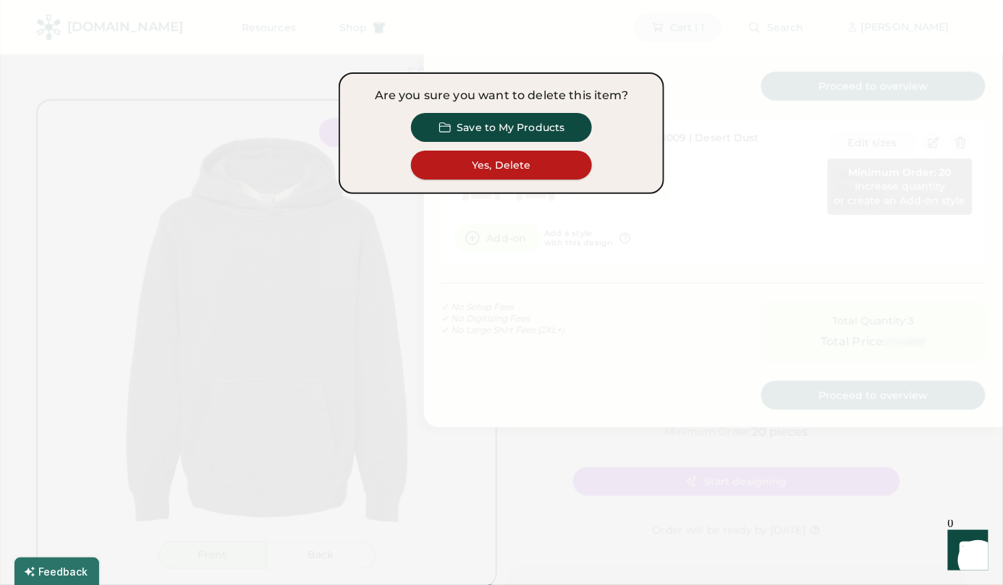
click at [576, 166] on button "Yes, Delete" at bounding box center [501, 164] width 181 height 29
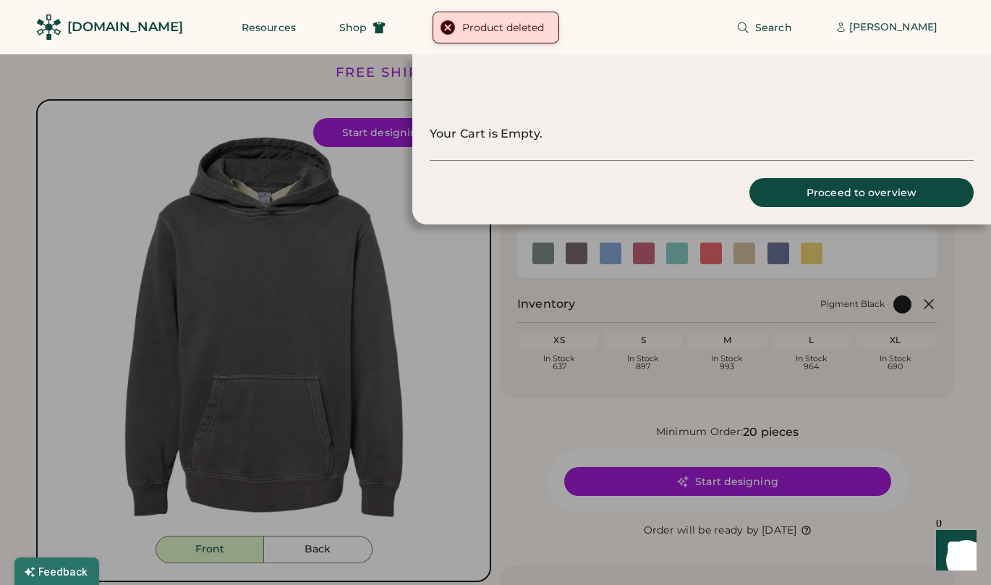
click at [486, 375] on div at bounding box center [495, 292] width 991 height 585
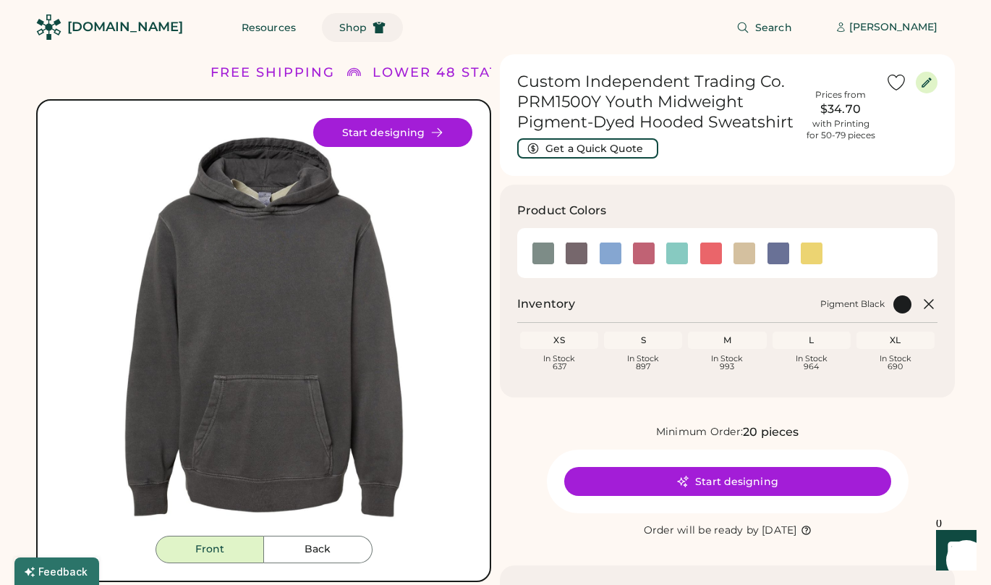
click at [339, 23] on span "Shop" at bounding box center [352, 27] width 27 height 10
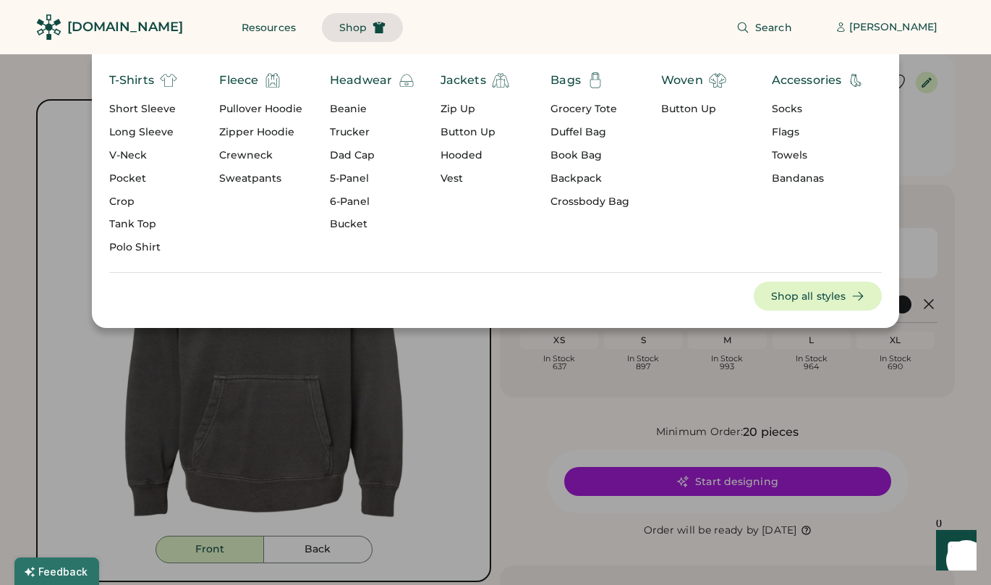
click at [274, 107] on div "Pullover Hoodie" at bounding box center [260, 109] width 83 height 14
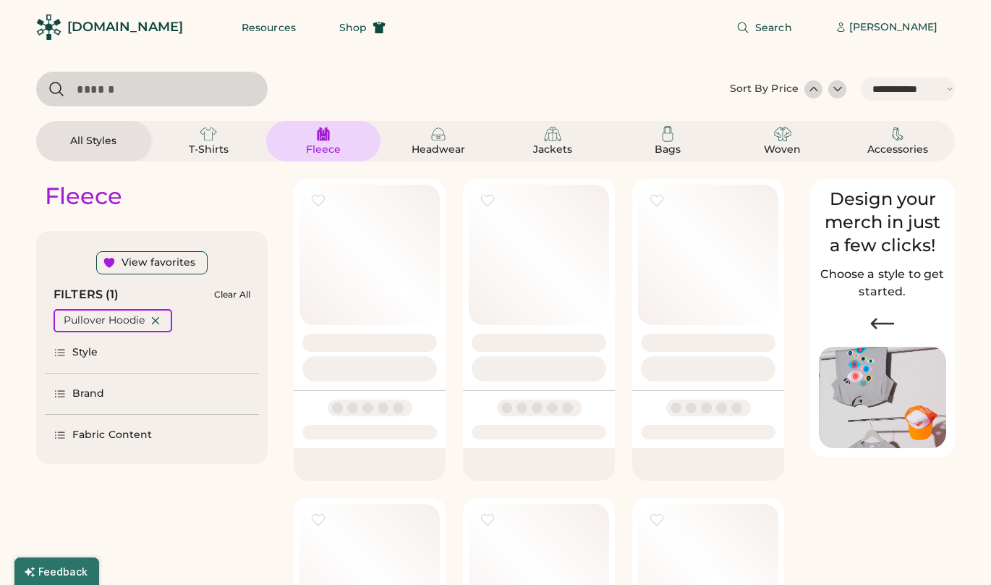
select select "*****"
select select "*"
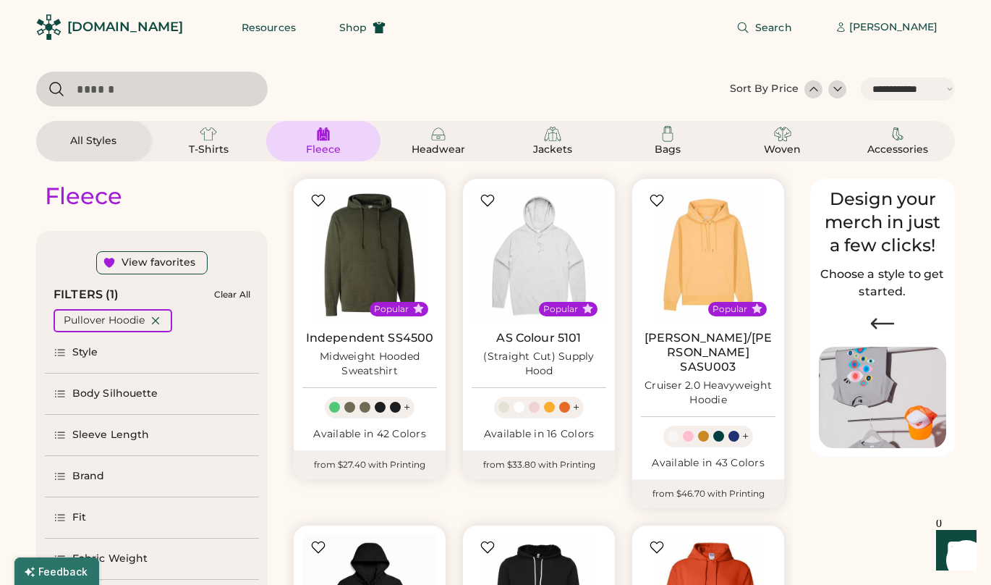
scroll to position [132, 0]
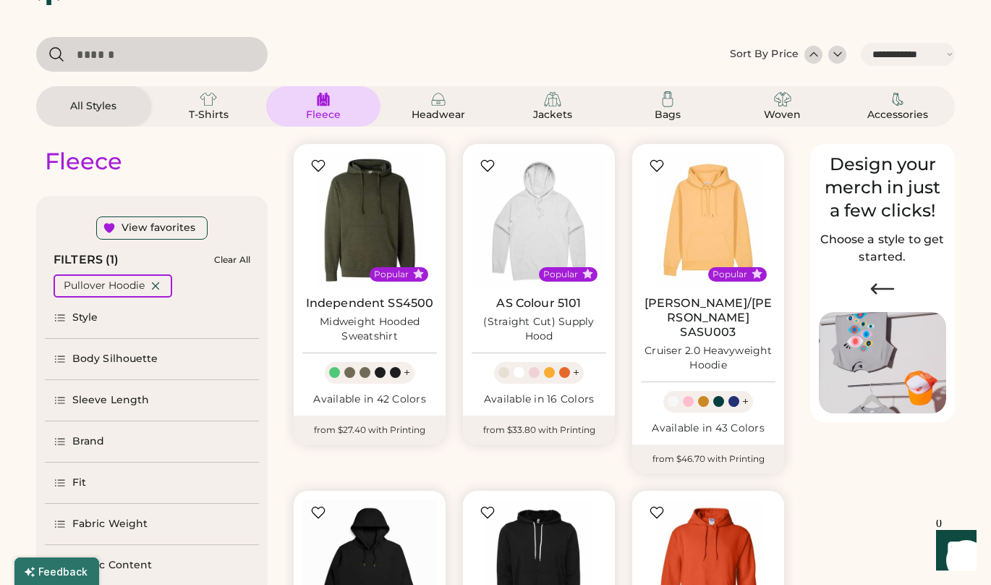
select select "*****"
select select "*"
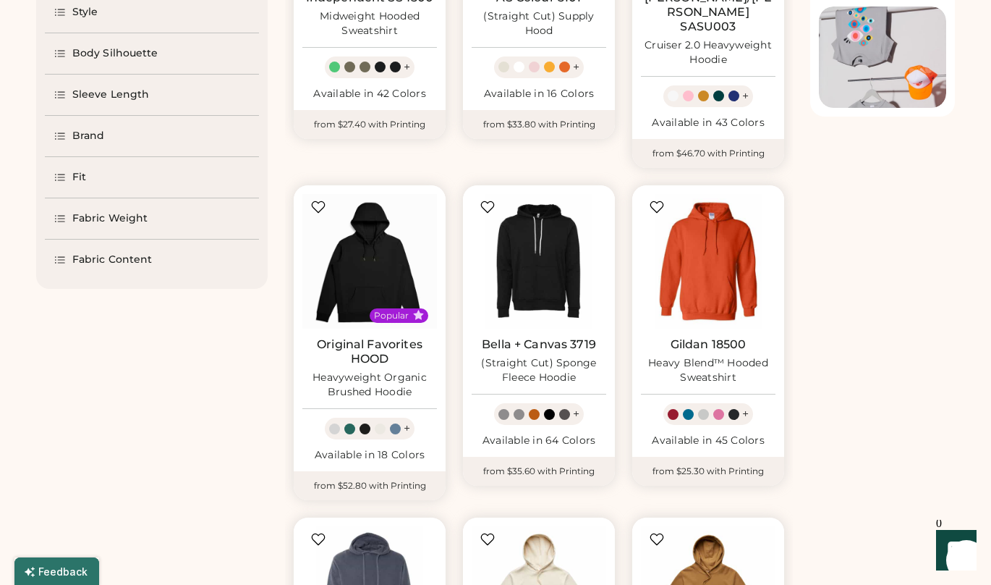
scroll to position [127, 0]
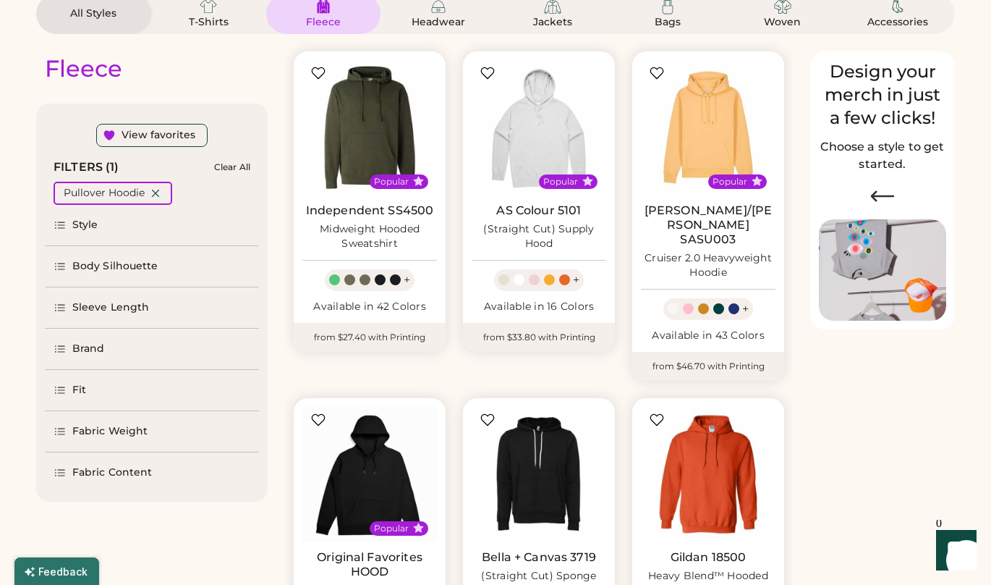
click at [114, 266] on div "Body Silhouette" at bounding box center [115, 266] width 86 height 14
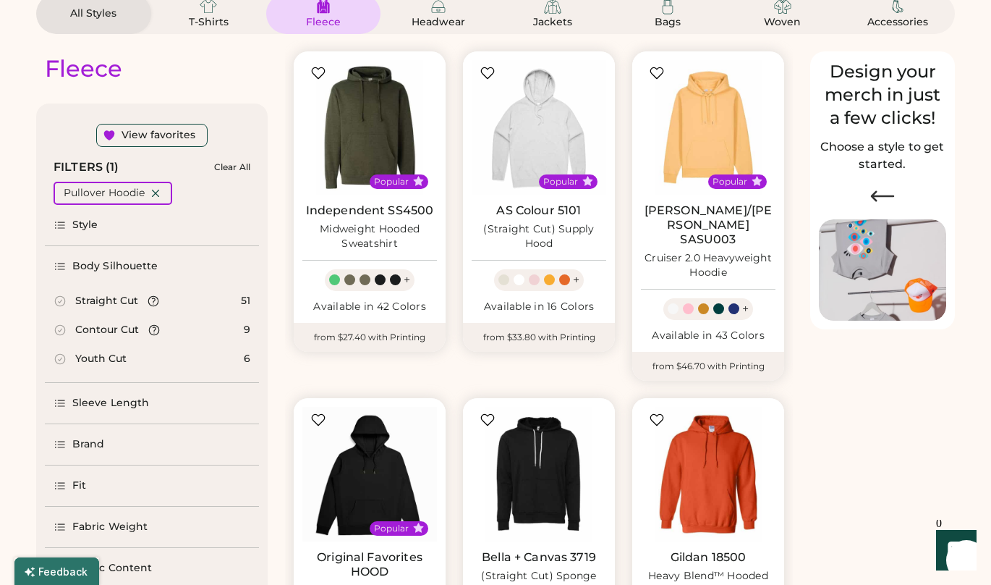
click at [109, 262] on div "Body Silhouette" at bounding box center [115, 266] width 86 height 14
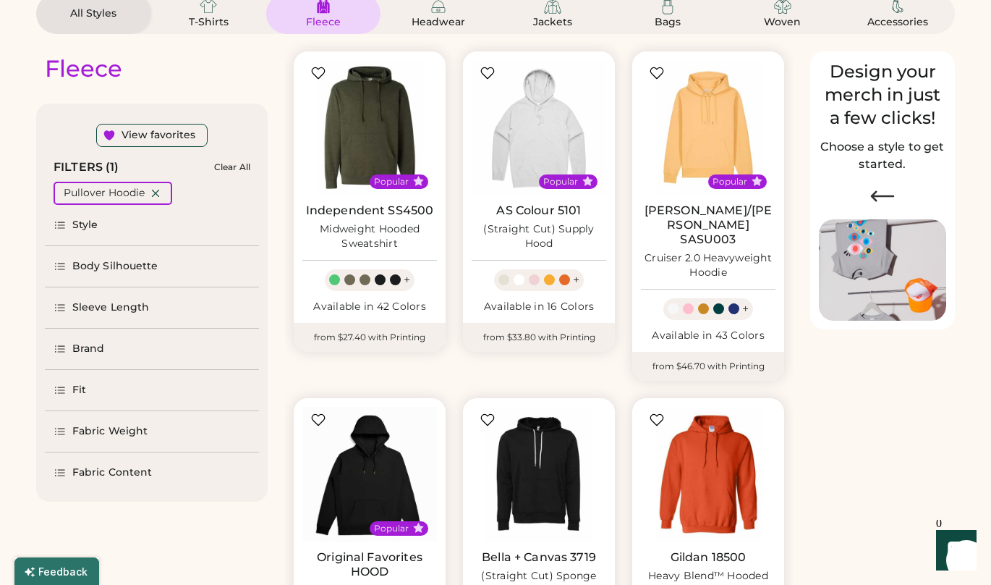
click at [108, 308] on div "Sleeve Length" at bounding box center [110, 307] width 77 height 14
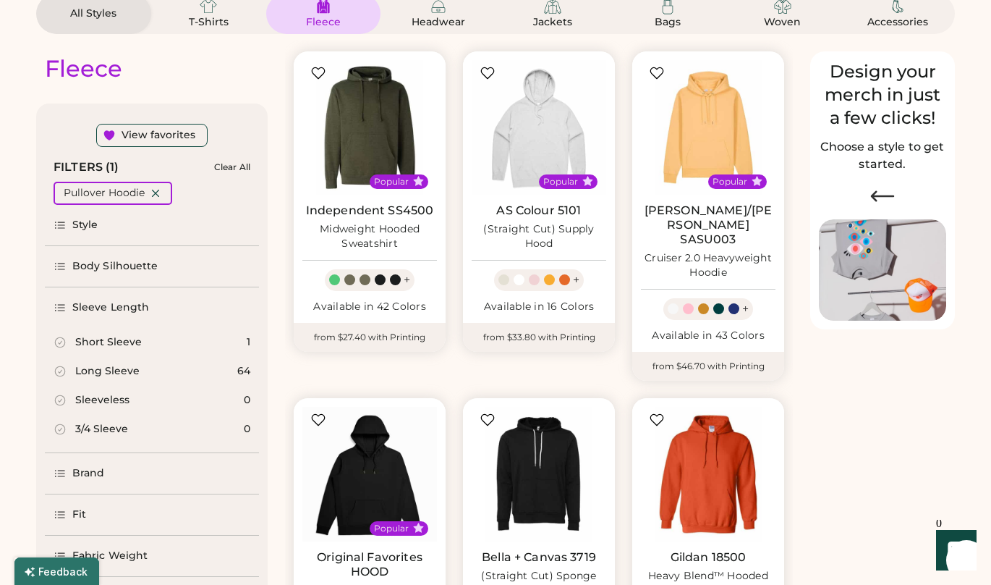
click at [111, 336] on div "Short Sleeve" at bounding box center [108, 342] width 67 height 14
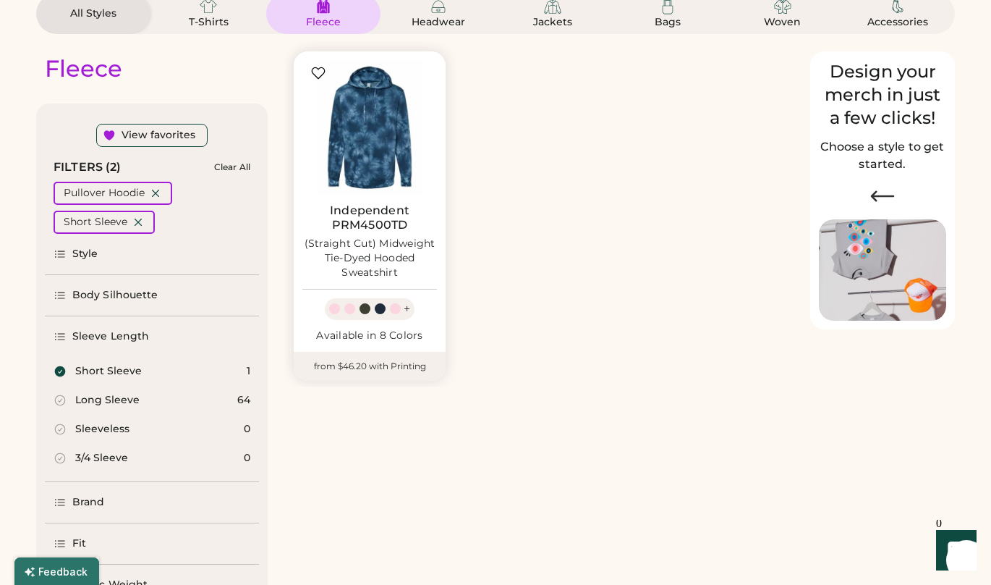
click at [111, 365] on div "Short Sleeve" at bounding box center [108, 371] width 67 height 14
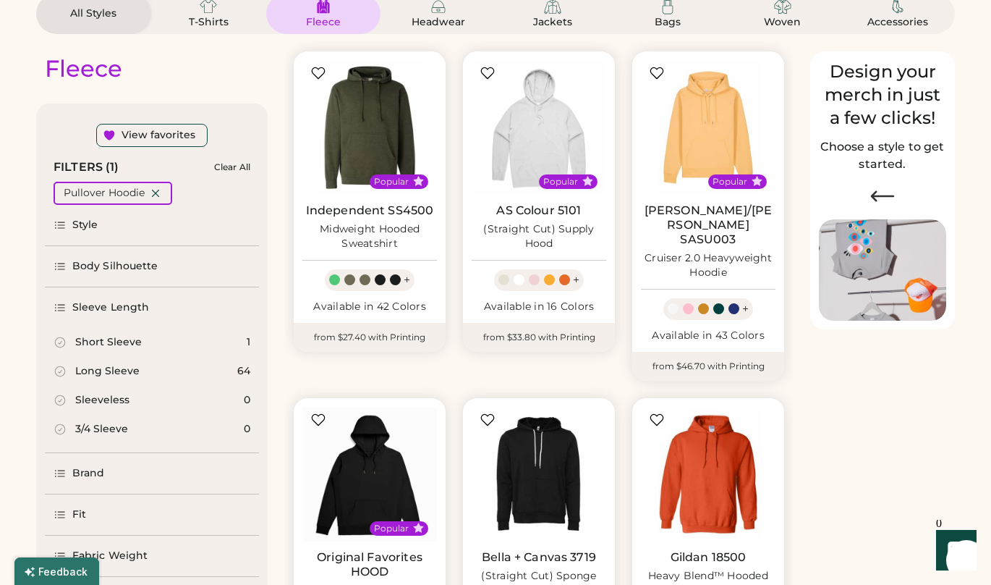
click at [116, 307] on div "Sleeve Length" at bounding box center [110, 307] width 77 height 14
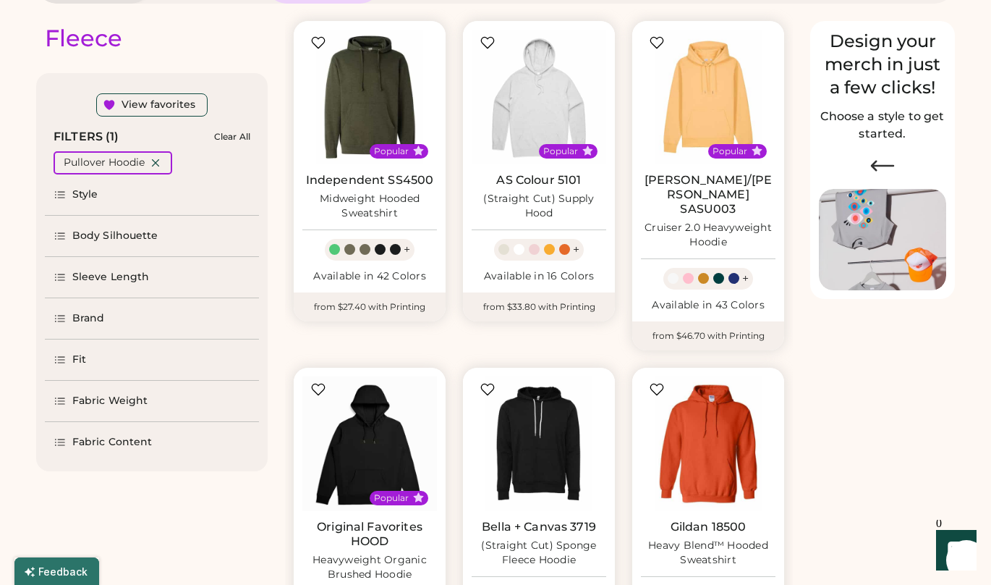
scroll to position [177, 0]
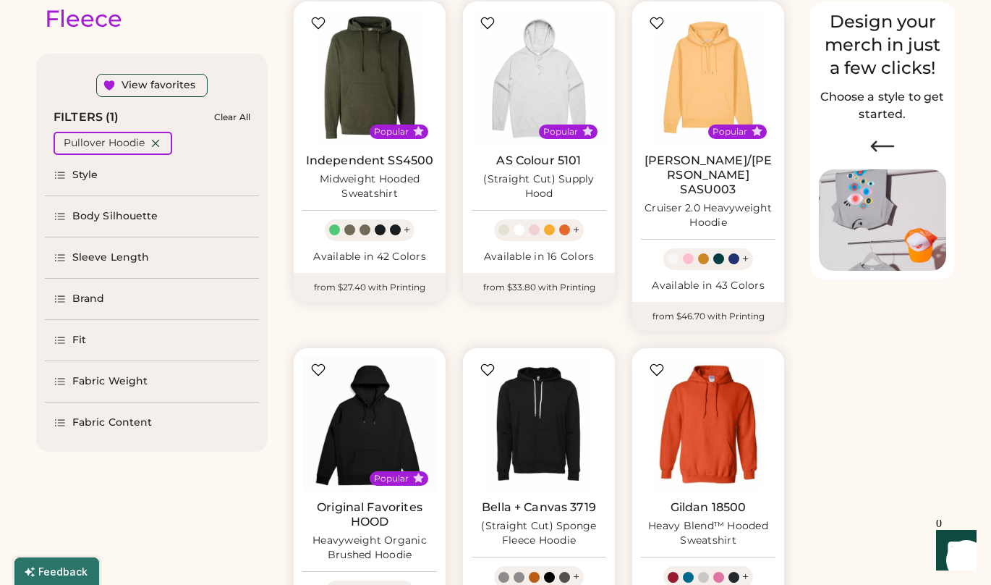
click at [82, 300] on div "Brand" at bounding box center [88, 299] width 33 height 14
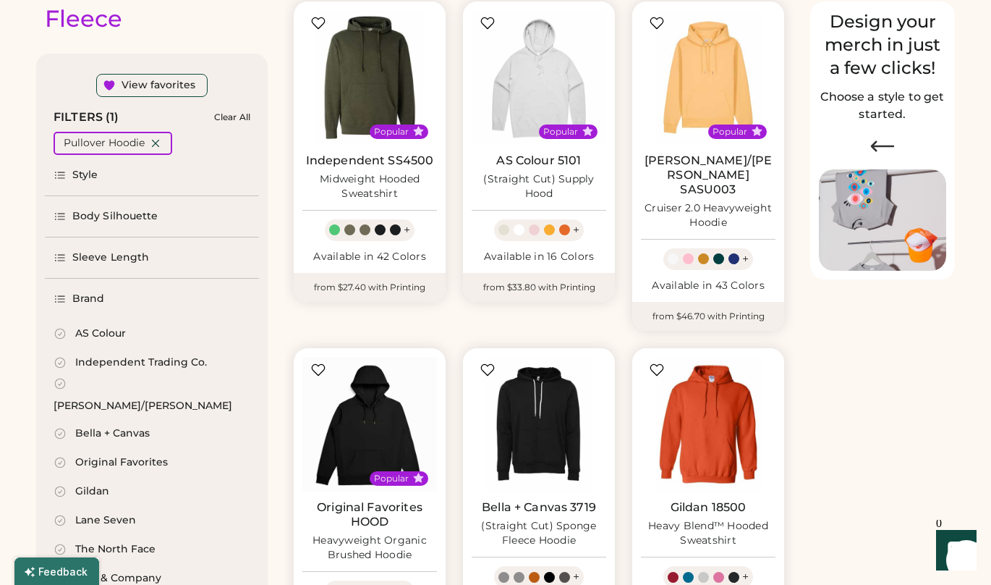
click at [106, 329] on div "AS Colour" at bounding box center [100, 333] width 51 height 14
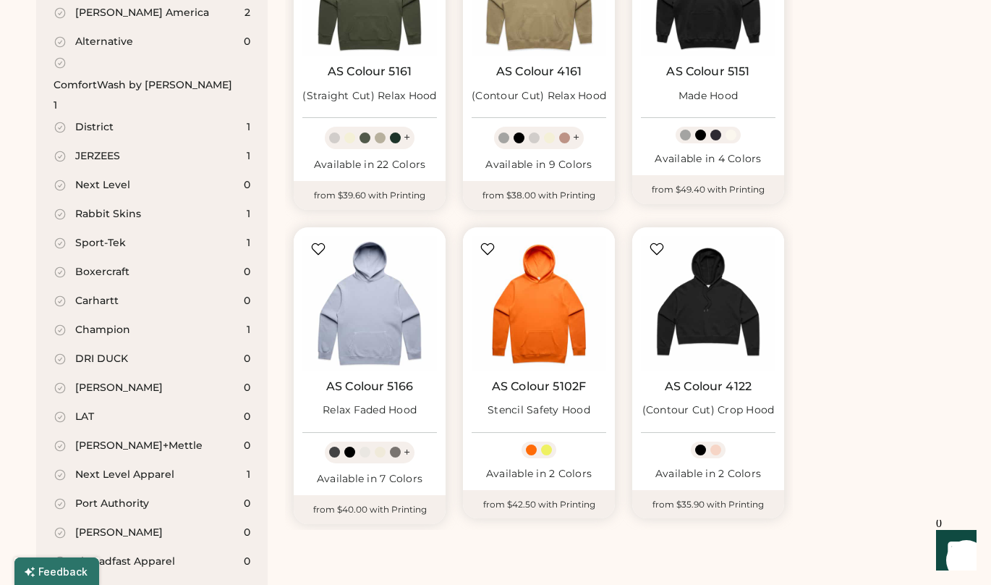
scroll to position [891, 0]
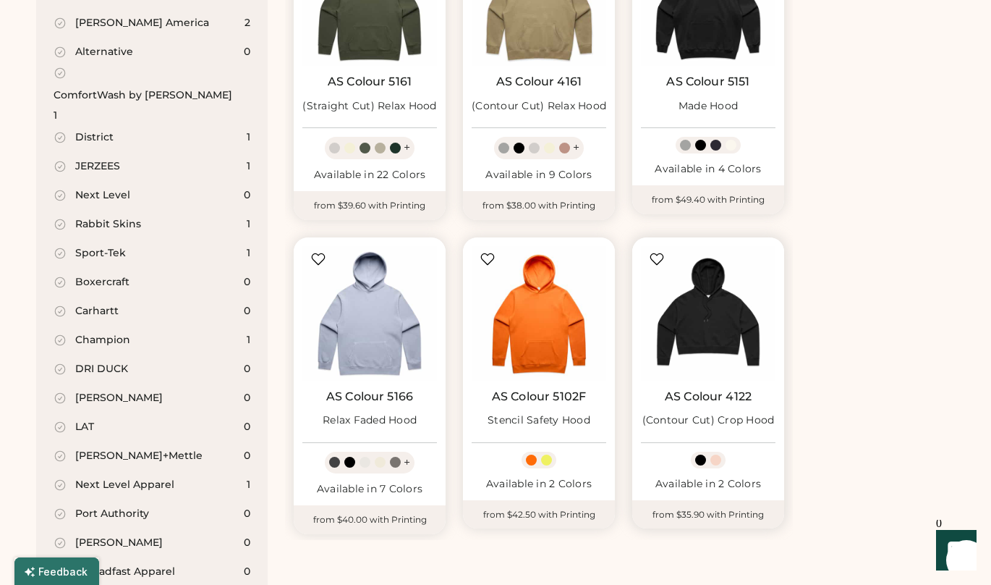
click at [707, 307] on img at bounding box center [708, 313] width 135 height 135
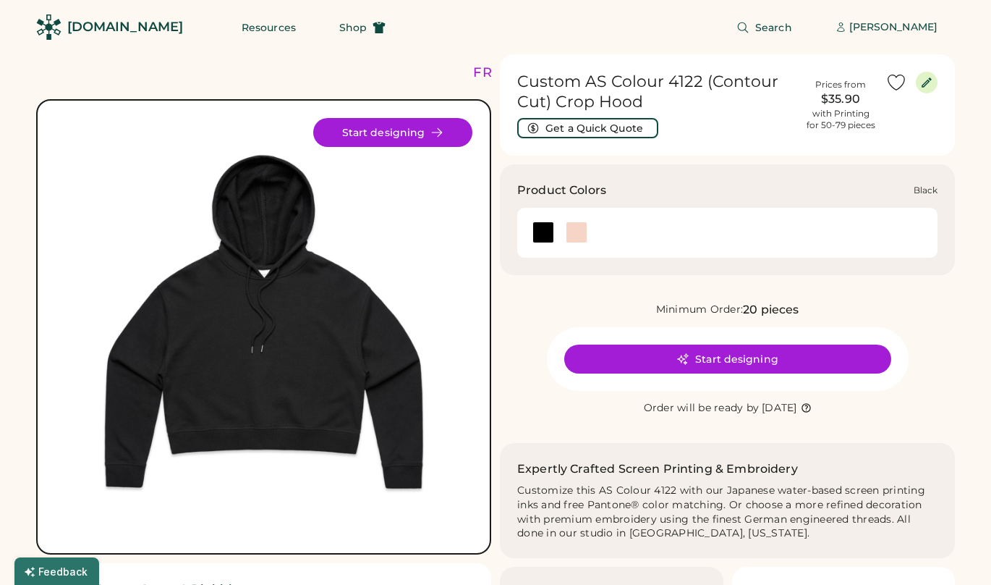
click at [540, 234] on div at bounding box center [543, 232] width 22 height 22
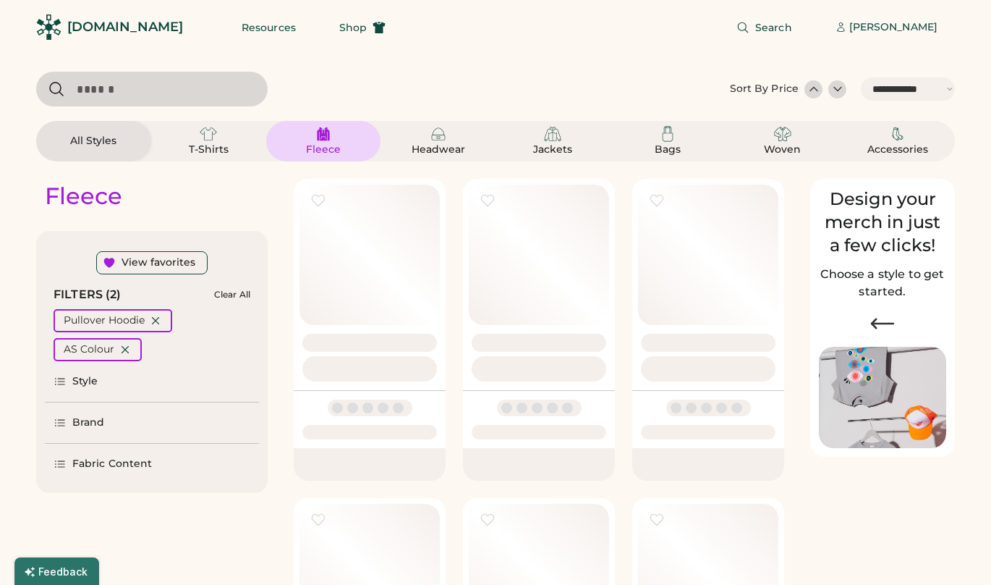
select select "*****"
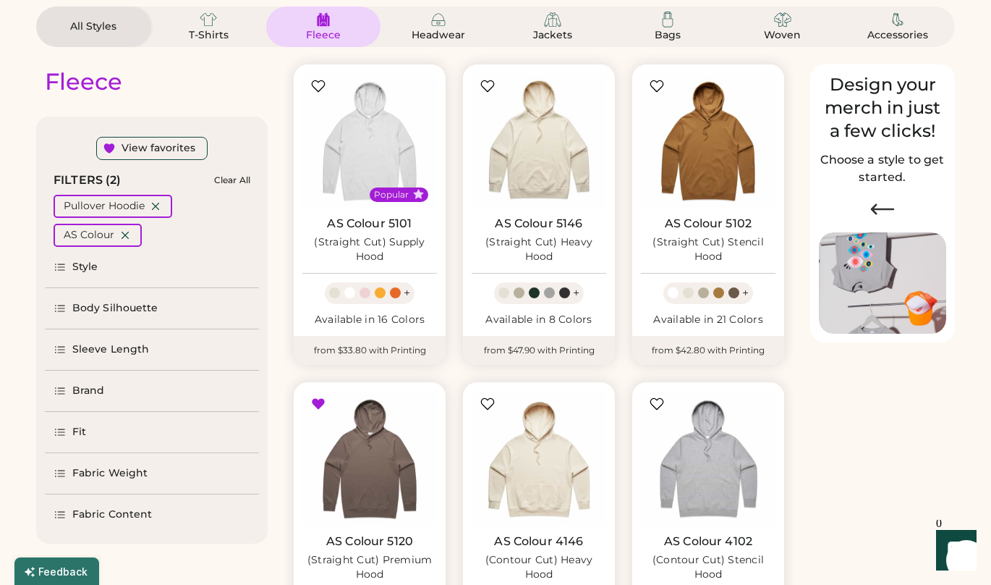
scroll to position [22, 0]
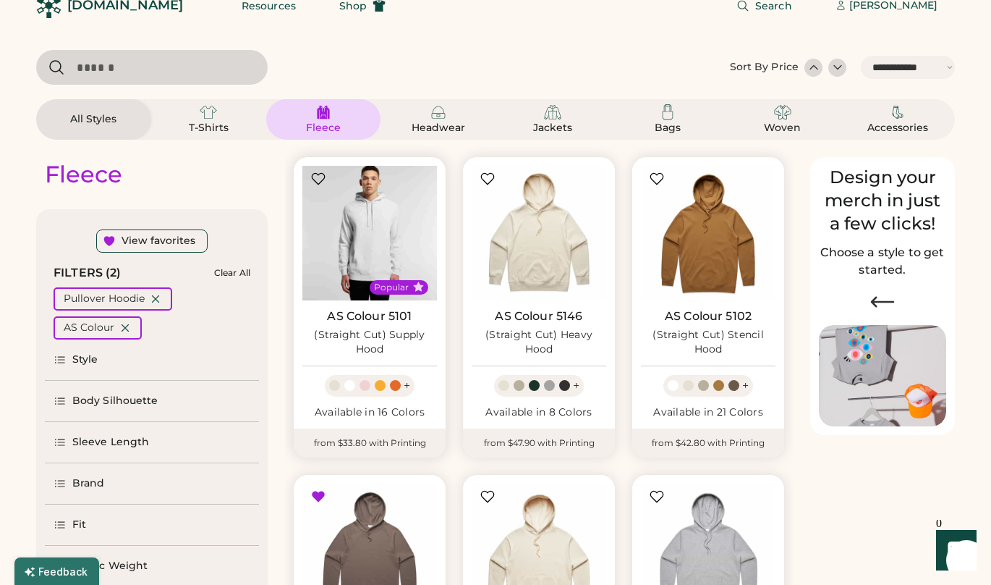
click at [352, 232] on img at bounding box center [369, 233] width 135 height 135
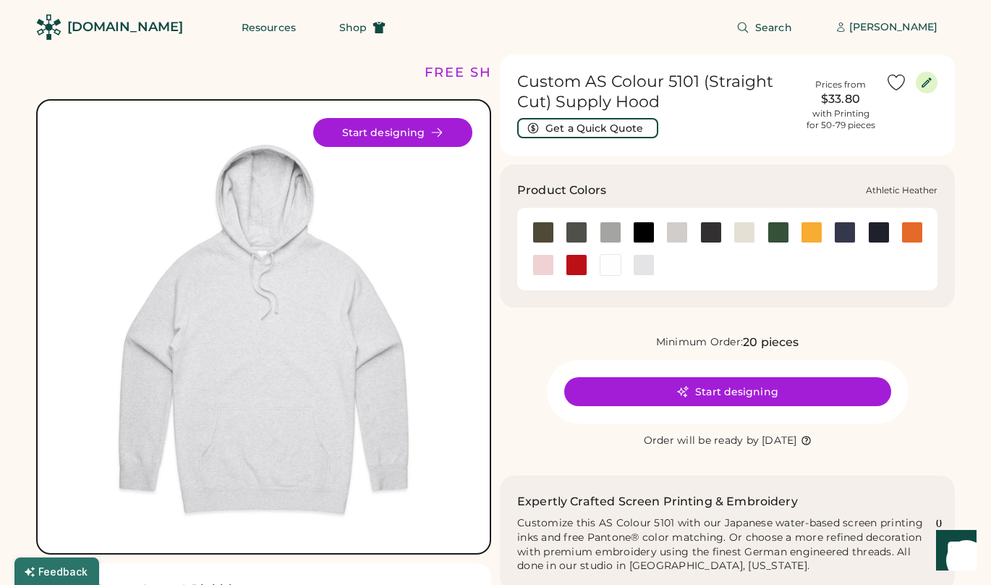
click at [609, 229] on div at bounding box center [611, 232] width 22 height 22
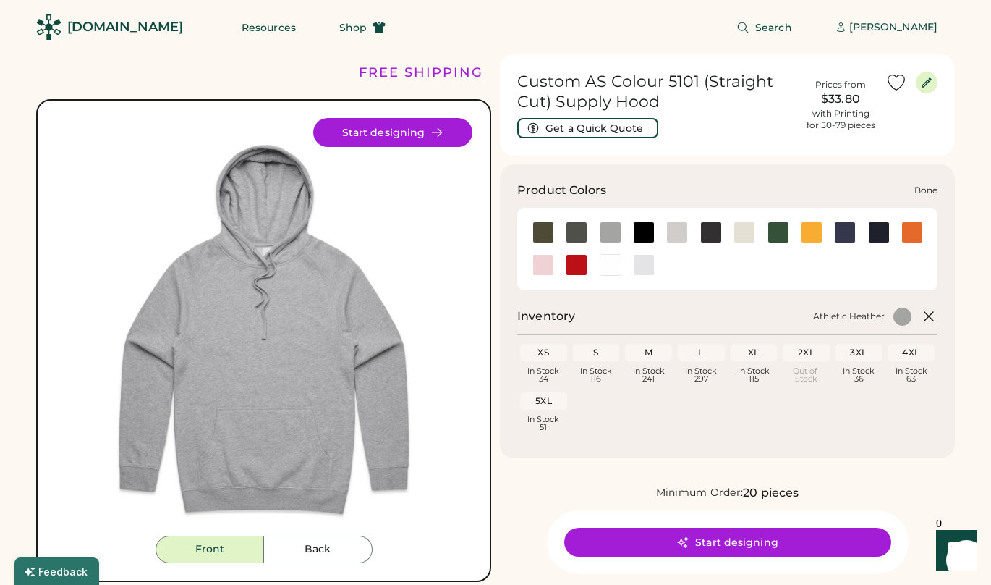
click at [679, 231] on div at bounding box center [677, 232] width 22 height 22
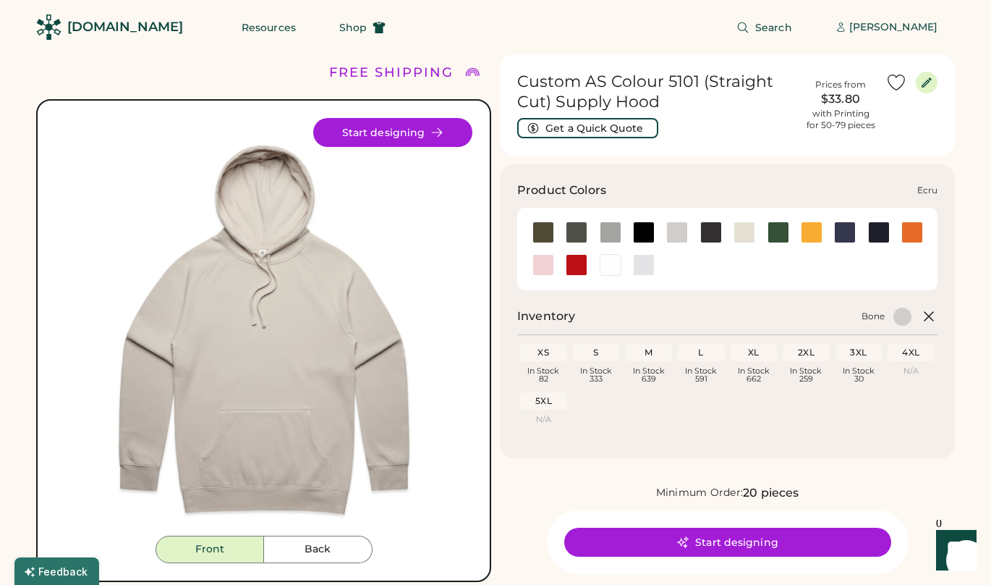
click at [750, 236] on div at bounding box center [745, 232] width 22 height 22
click at [550, 228] on div at bounding box center [543, 232] width 22 height 22
click at [579, 231] on div at bounding box center [577, 232] width 22 height 22
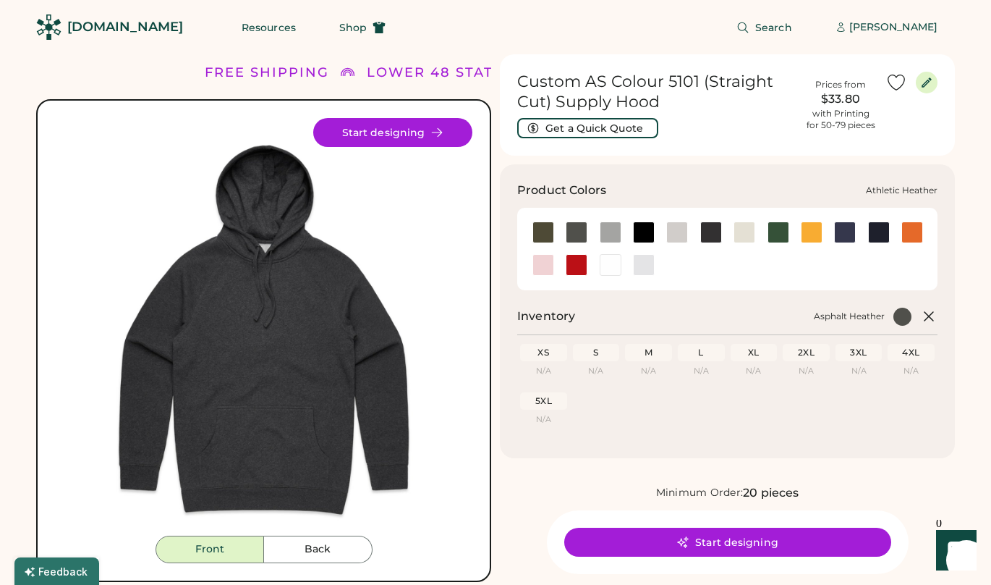
click at [615, 232] on div at bounding box center [611, 232] width 22 height 22
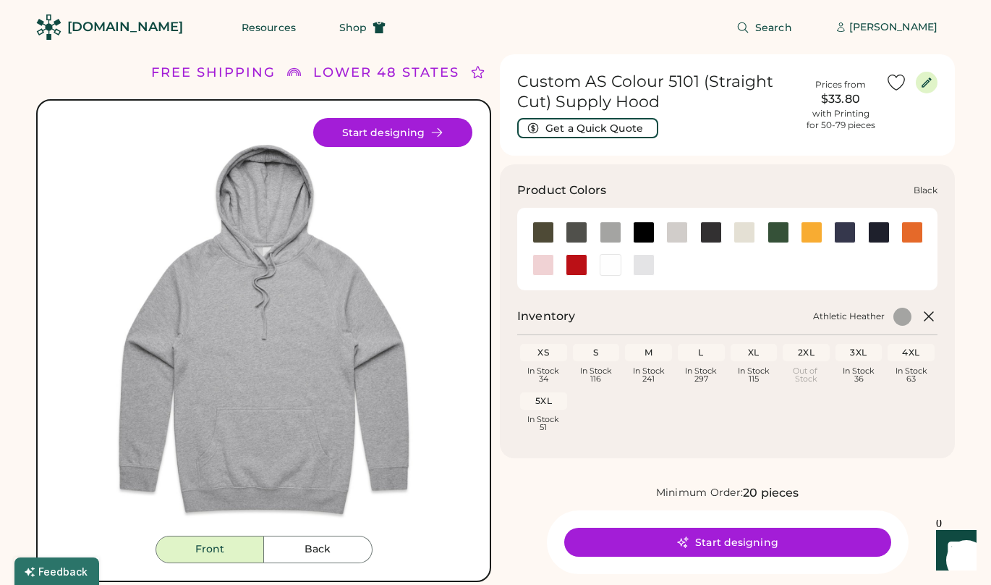
click at [637, 233] on div at bounding box center [644, 232] width 22 height 22
click at [676, 234] on div at bounding box center [677, 232] width 22 height 22
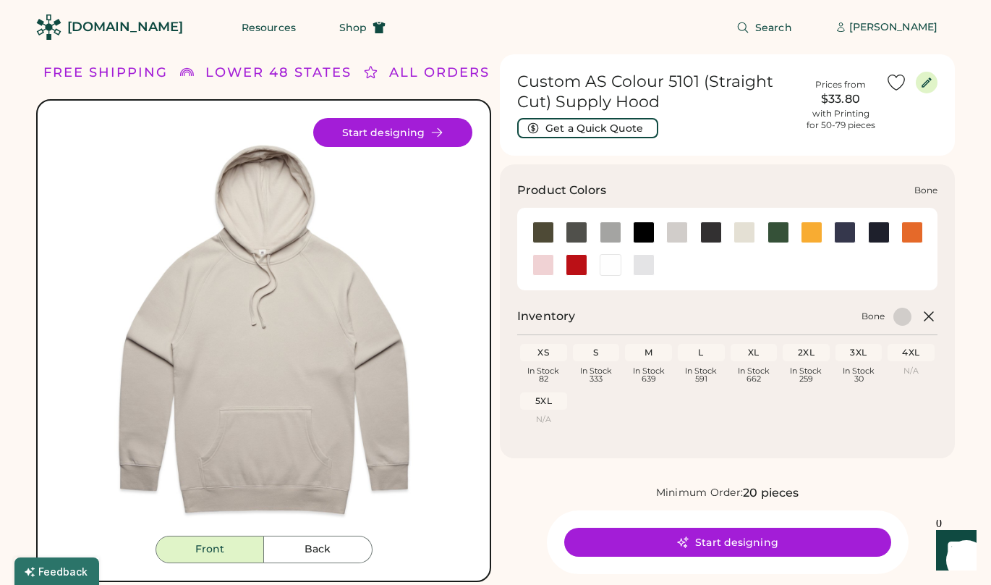
click at [676, 227] on div at bounding box center [677, 232] width 22 height 22
click at [747, 234] on div at bounding box center [745, 232] width 22 height 22
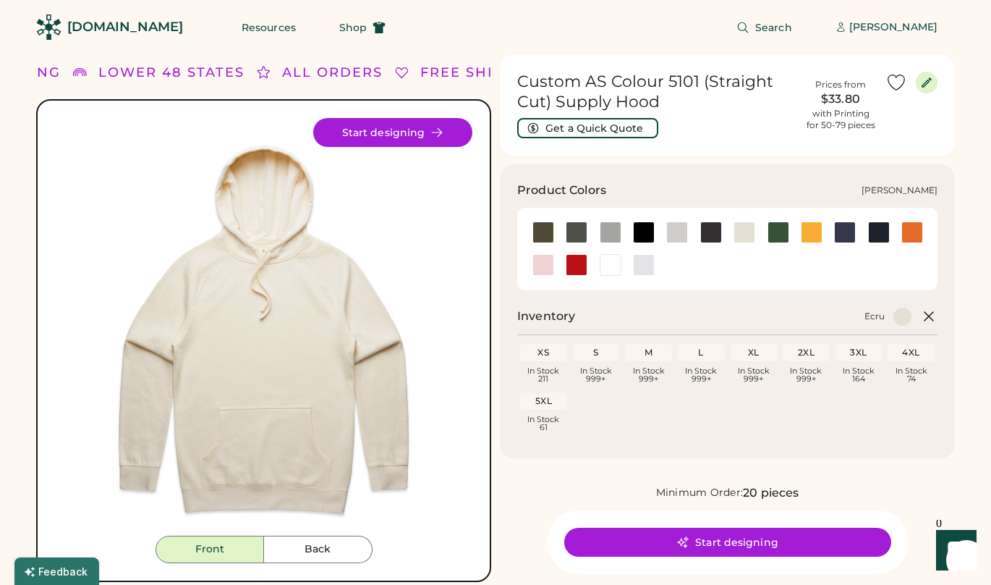
click at [642, 268] on div at bounding box center [644, 265] width 22 height 22
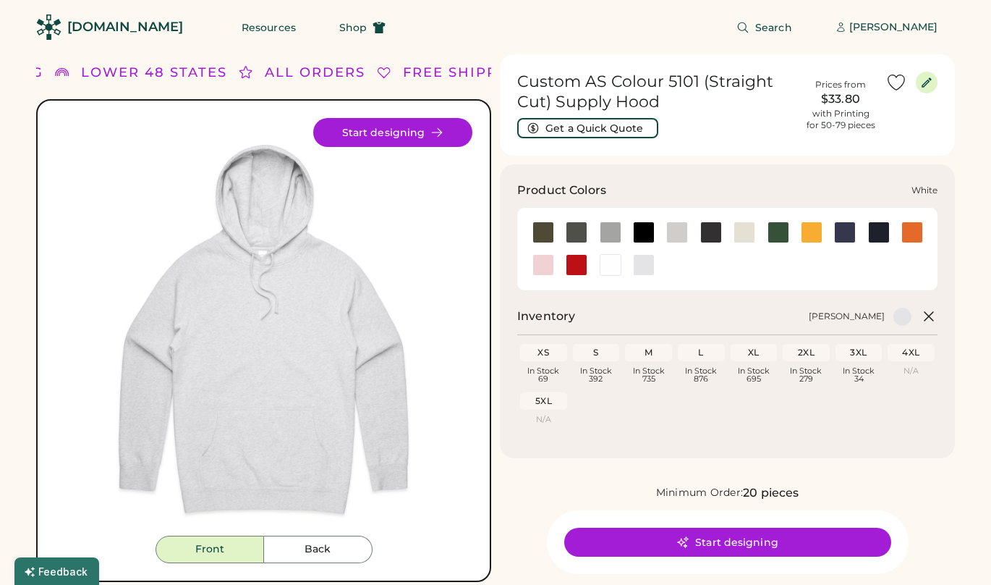
click at [607, 270] on div at bounding box center [611, 265] width 22 height 22
click at [577, 268] on div at bounding box center [577, 265] width 22 height 22
click at [551, 267] on div at bounding box center [543, 265] width 22 height 22
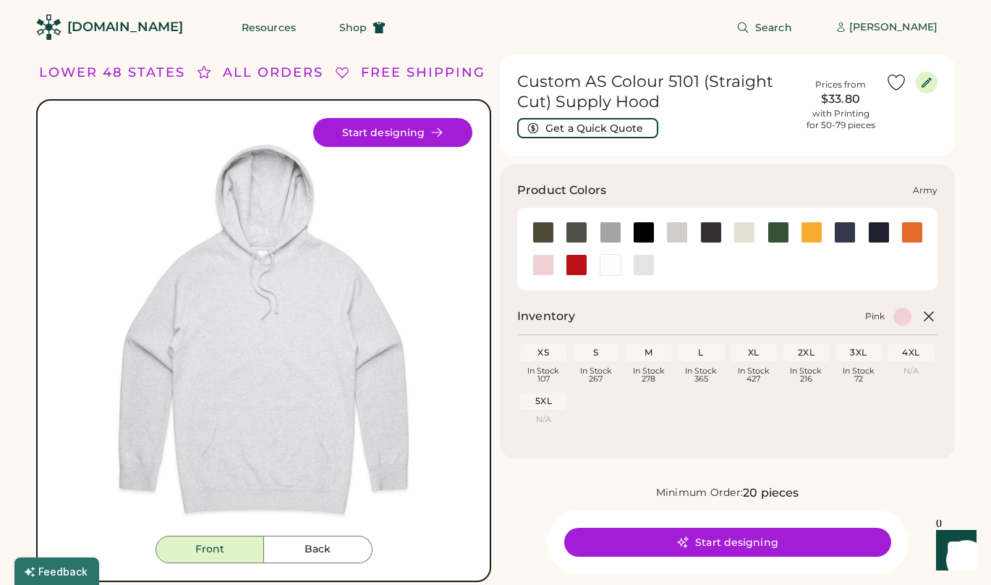
click at [543, 229] on div at bounding box center [543, 232] width 22 height 22
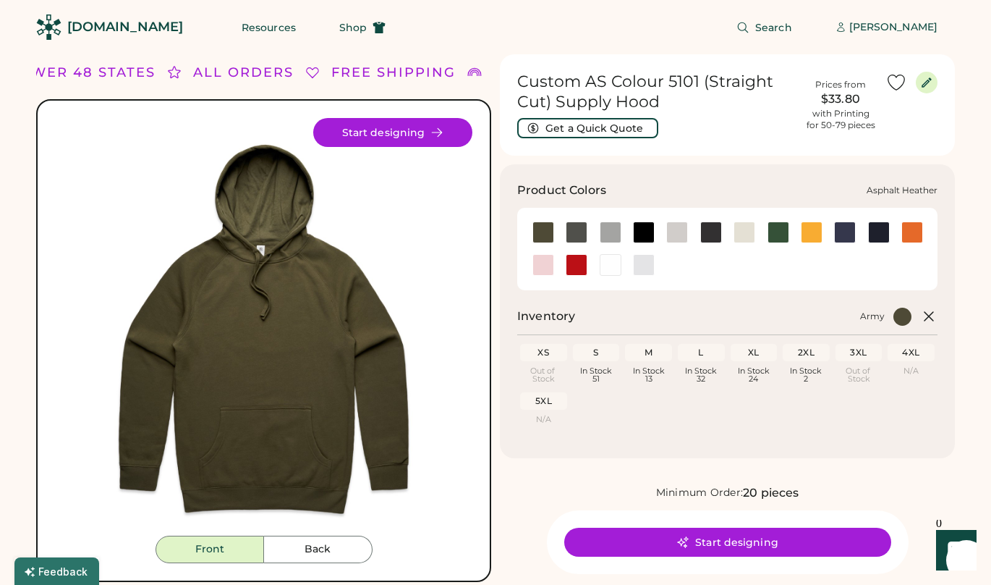
click at [584, 231] on div at bounding box center [577, 232] width 22 height 22
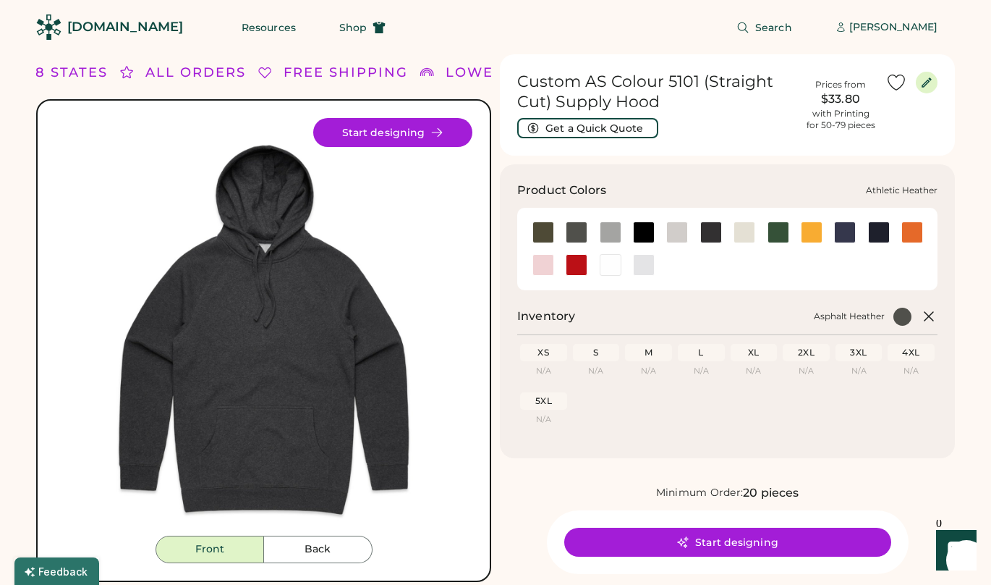
click at [611, 232] on div at bounding box center [611, 232] width 22 height 22
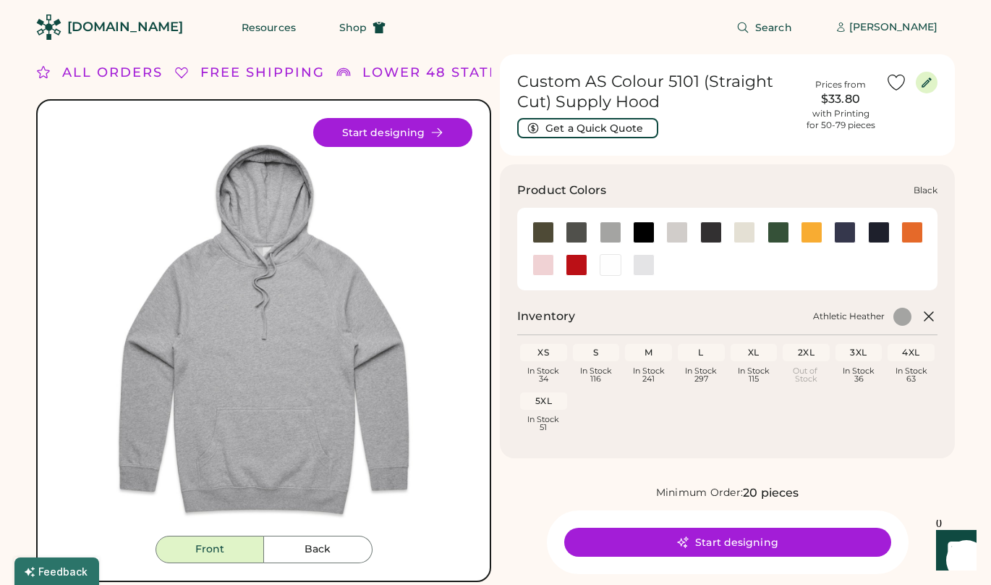
click at [639, 231] on div at bounding box center [644, 232] width 22 height 22
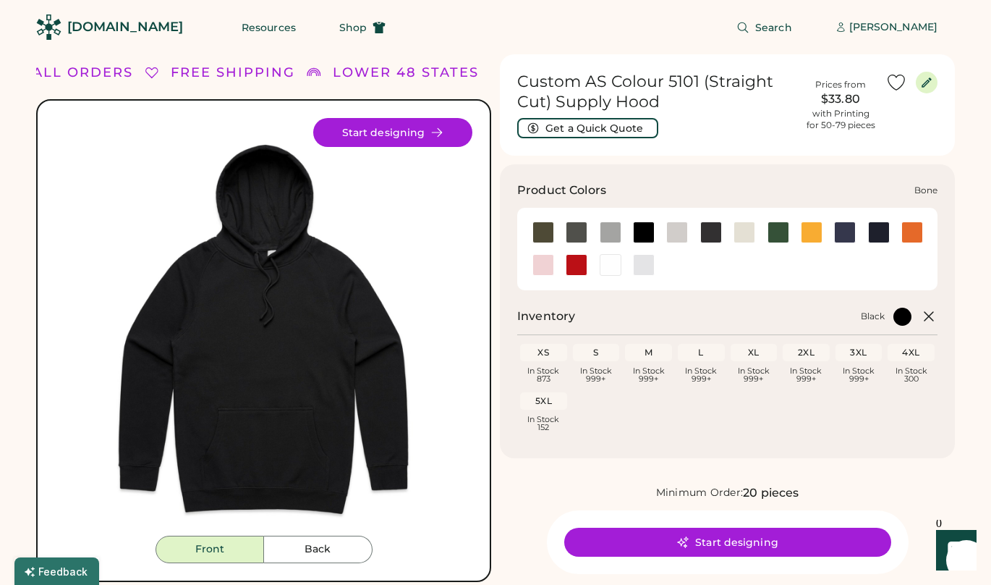
click at [672, 233] on div at bounding box center [677, 232] width 22 height 22
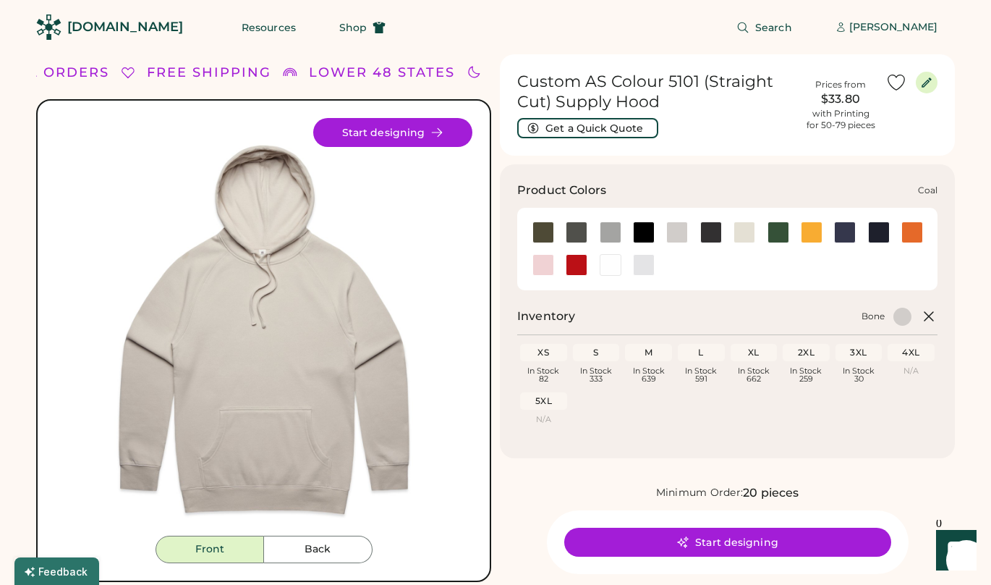
click at [715, 234] on div at bounding box center [711, 232] width 22 height 22
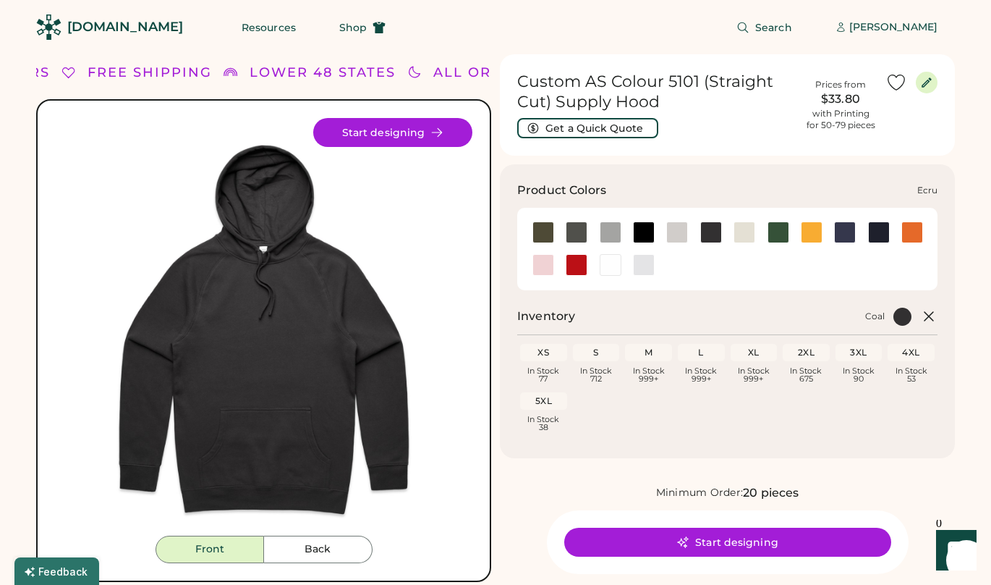
click at [736, 233] on div at bounding box center [745, 232] width 22 height 22
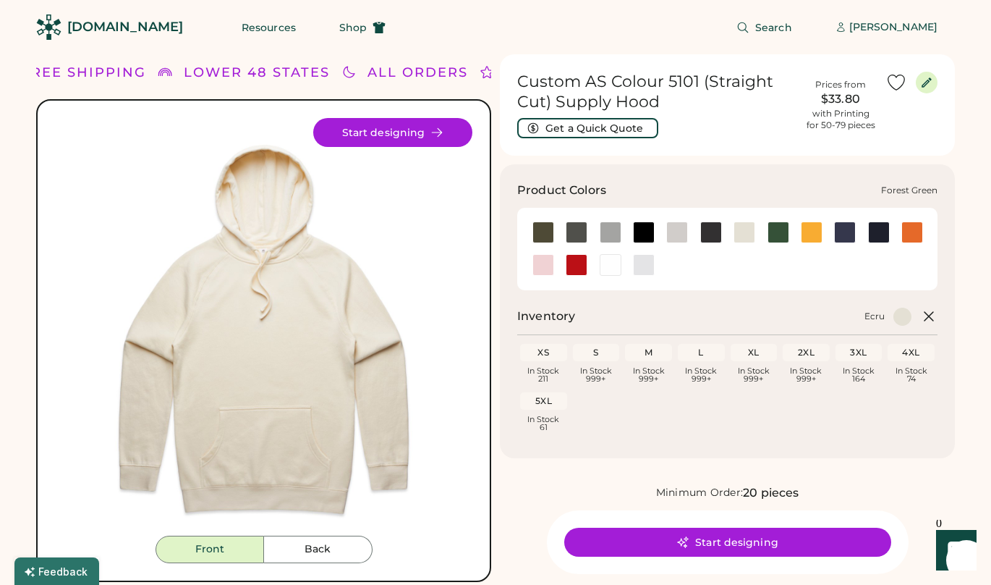
click at [773, 234] on div at bounding box center [779, 232] width 22 height 22
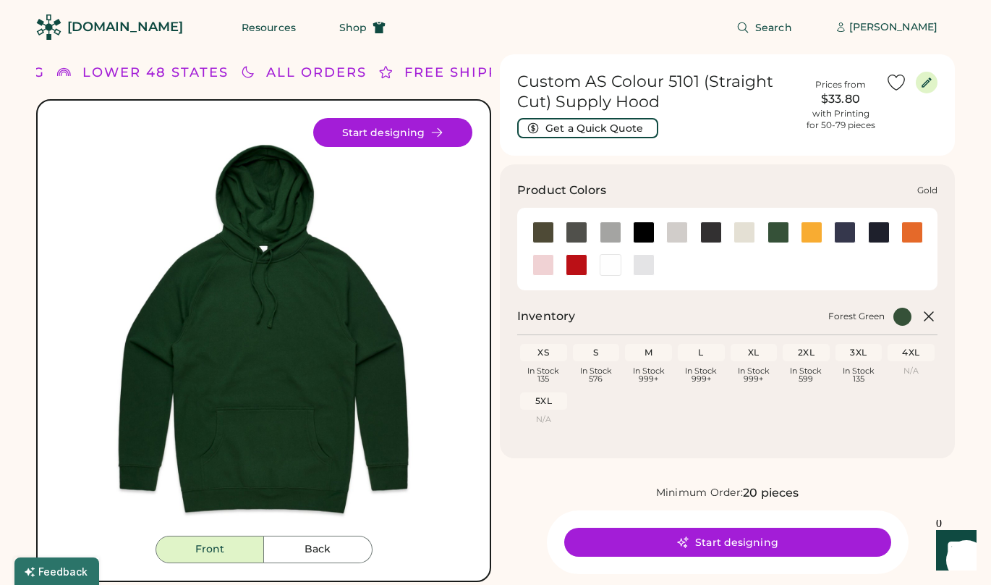
click at [822, 232] on div at bounding box center [812, 232] width 22 height 22
click at [850, 232] on div at bounding box center [845, 232] width 22 height 22
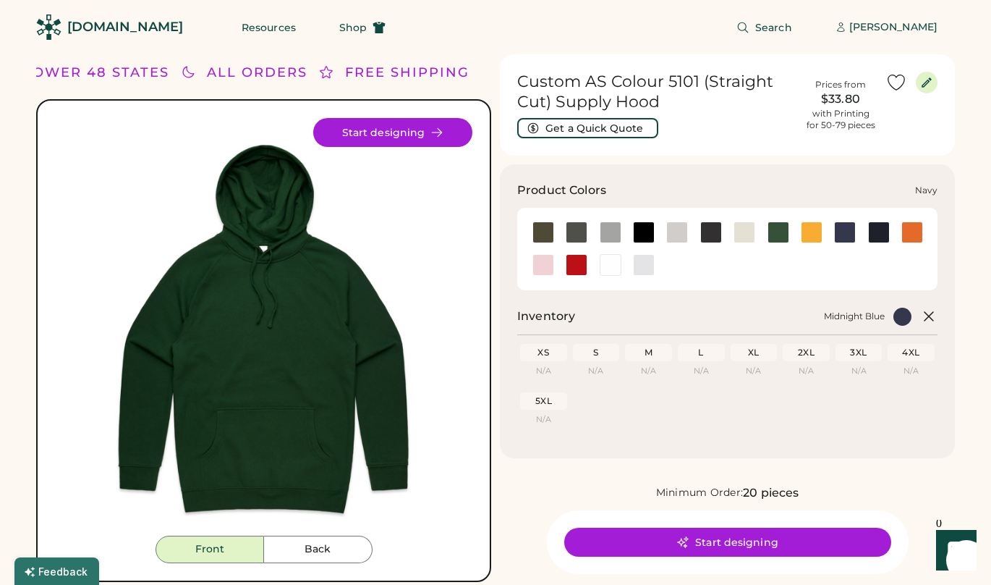
click at [876, 233] on div at bounding box center [879, 232] width 22 height 22
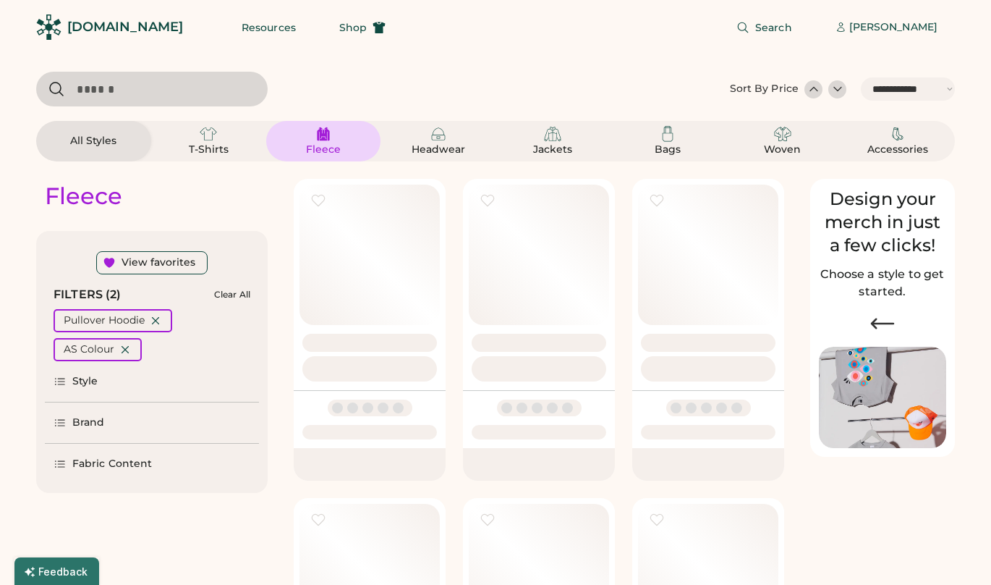
select select "*****"
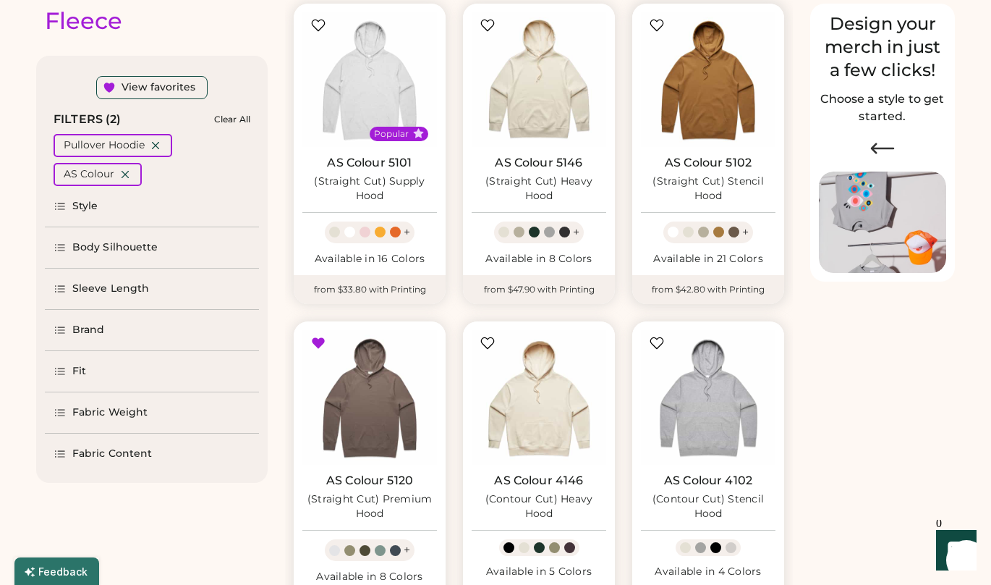
scroll to position [221, 0]
